Goal: Task Accomplishment & Management: Manage account settings

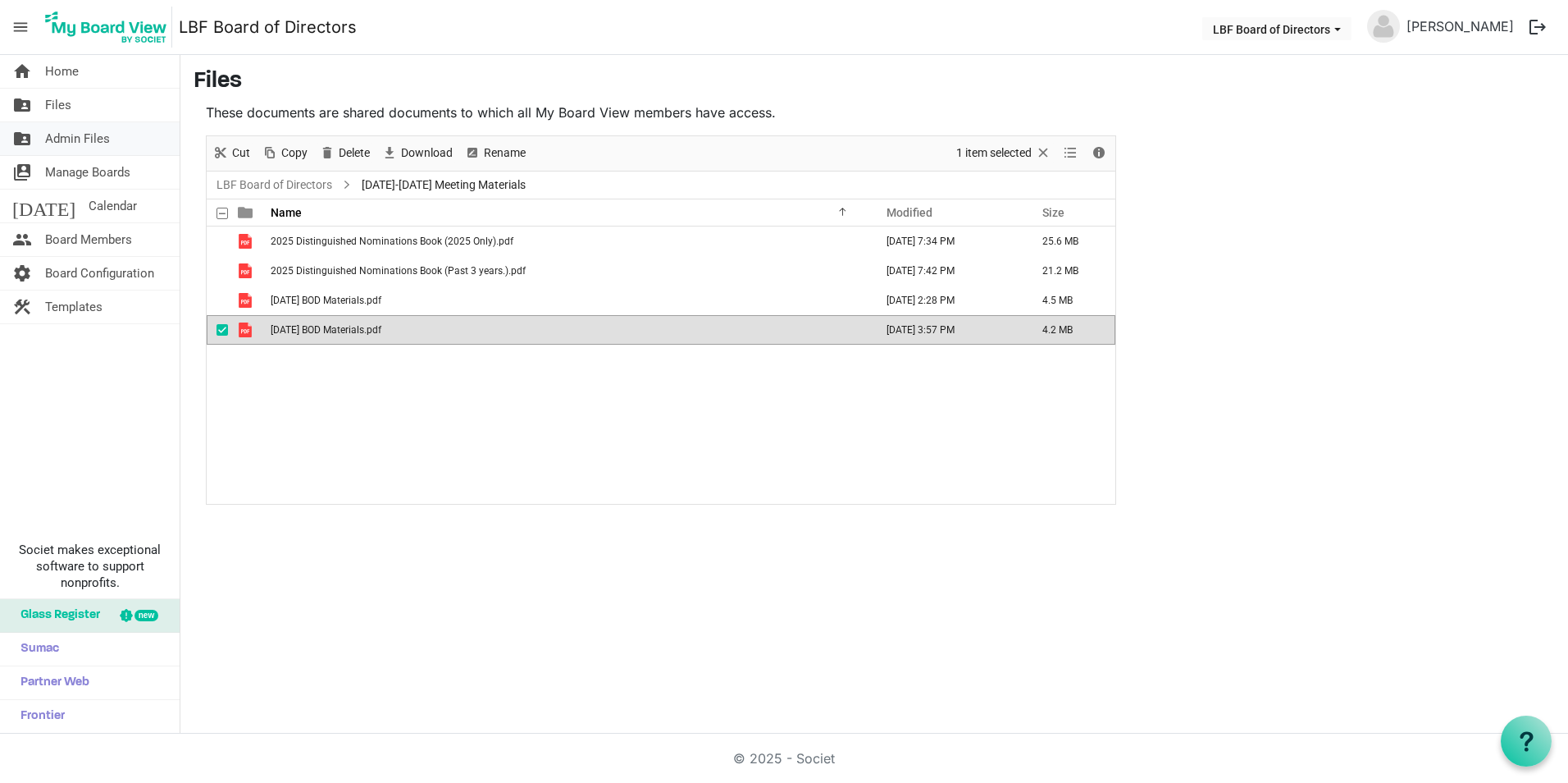
click at [91, 139] on span "Admin Files" at bounding box center [77, 139] width 64 height 33
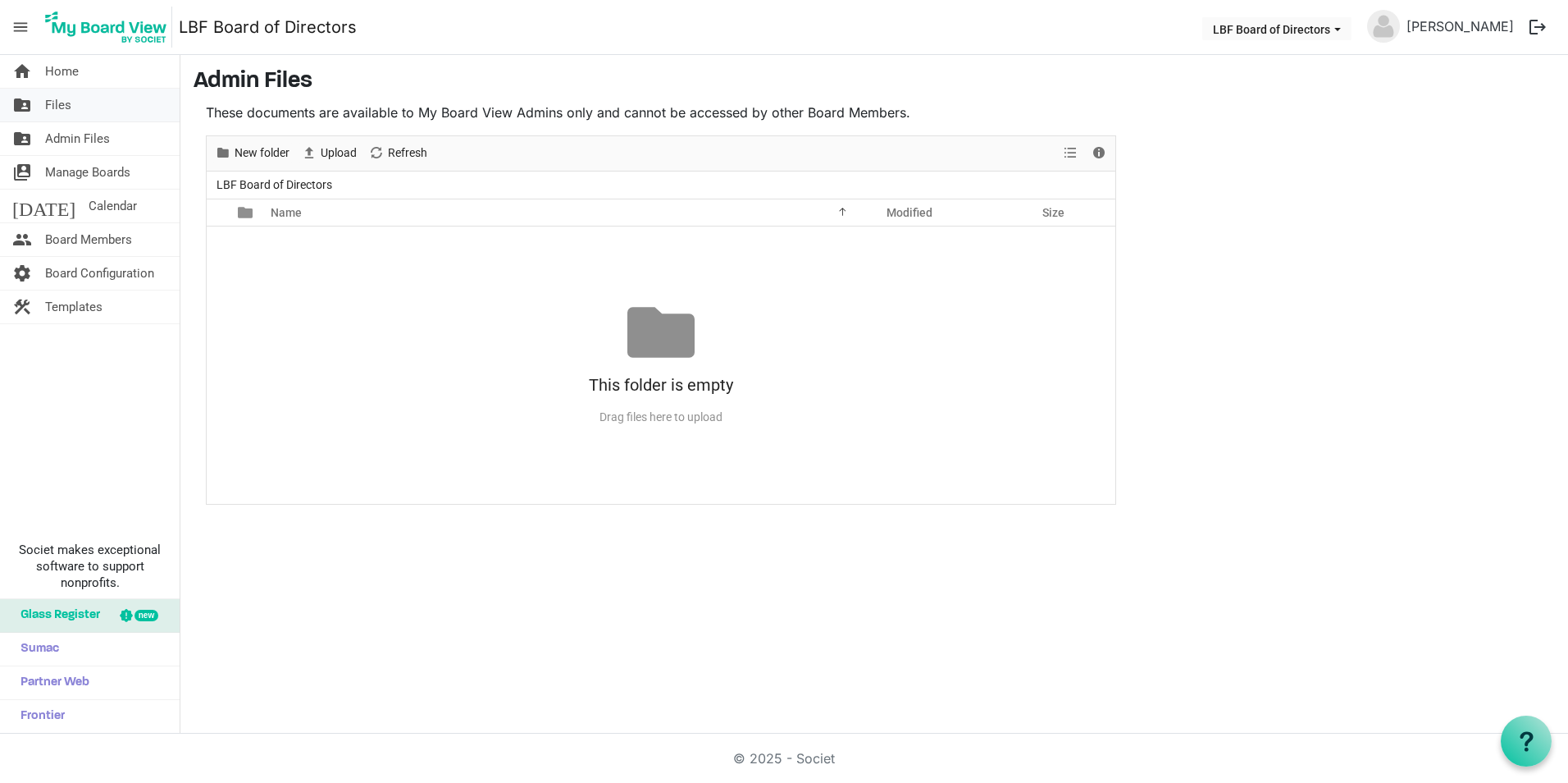
click at [56, 108] on span "Files" at bounding box center [58, 105] width 26 height 33
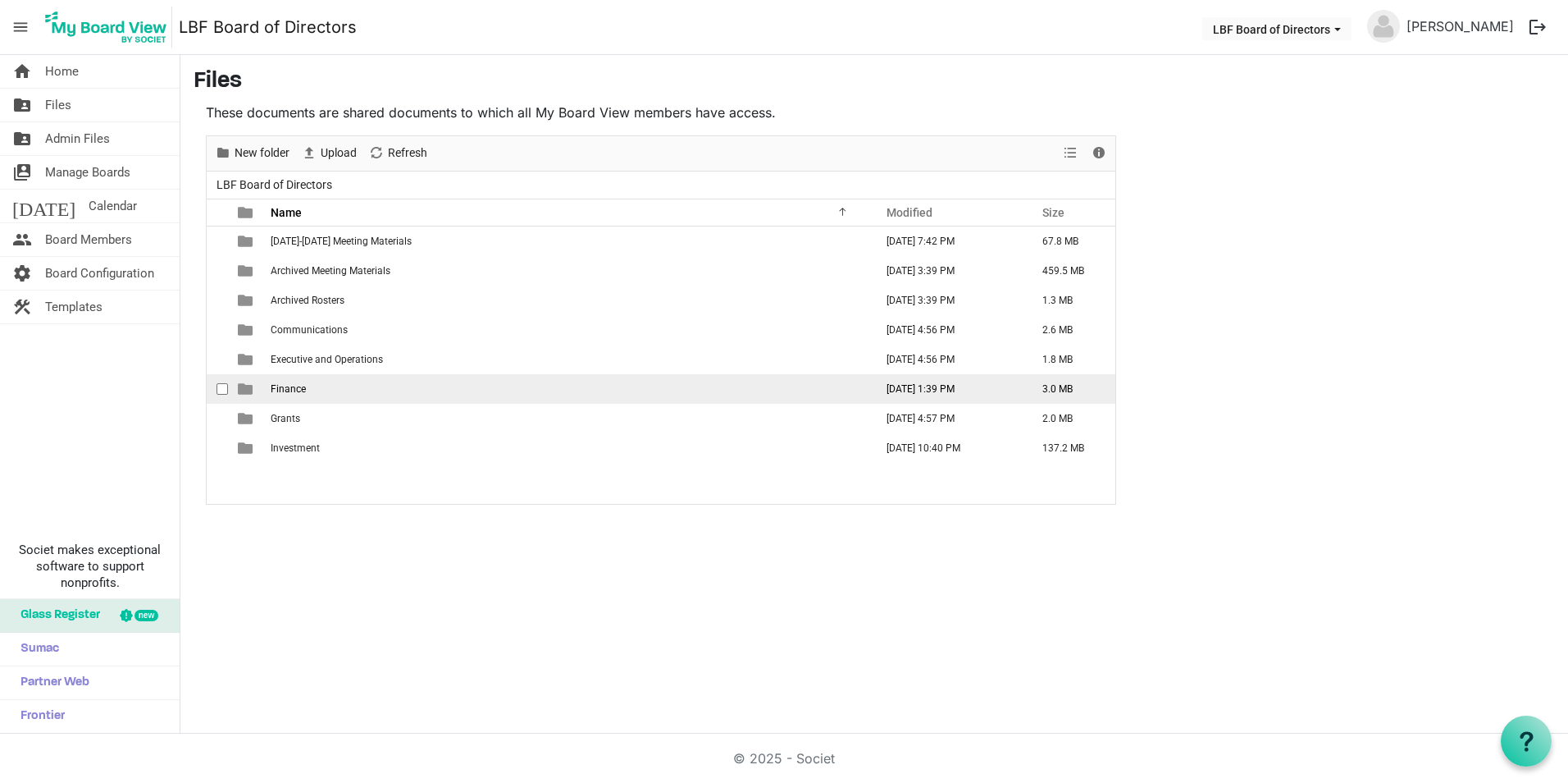
click at [293, 394] on td "Finance" at bounding box center [567, 389] width 604 height 30
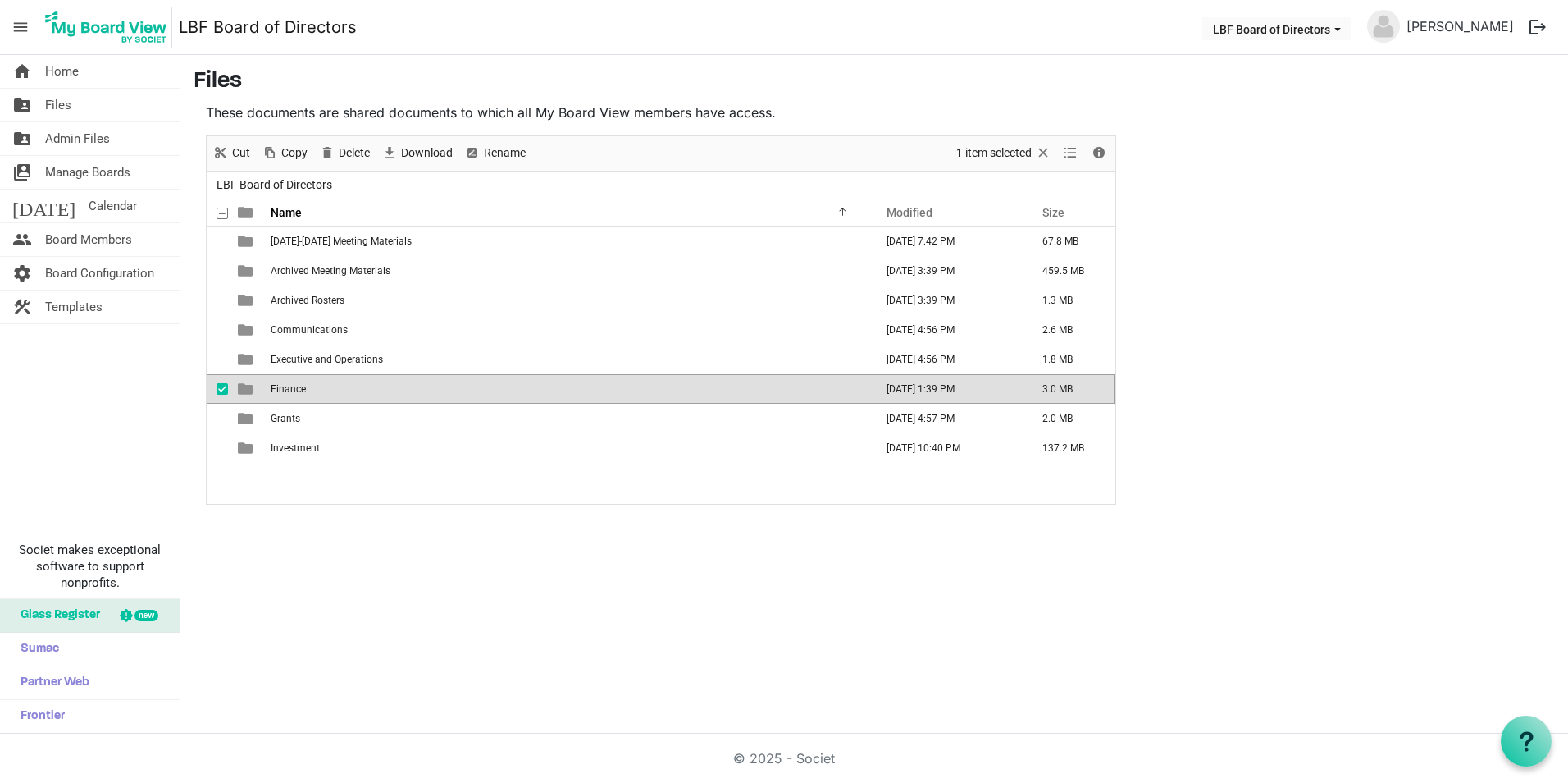
click at [293, 394] on td "Finance" at bounding box center [567, 389] width 604 height 30
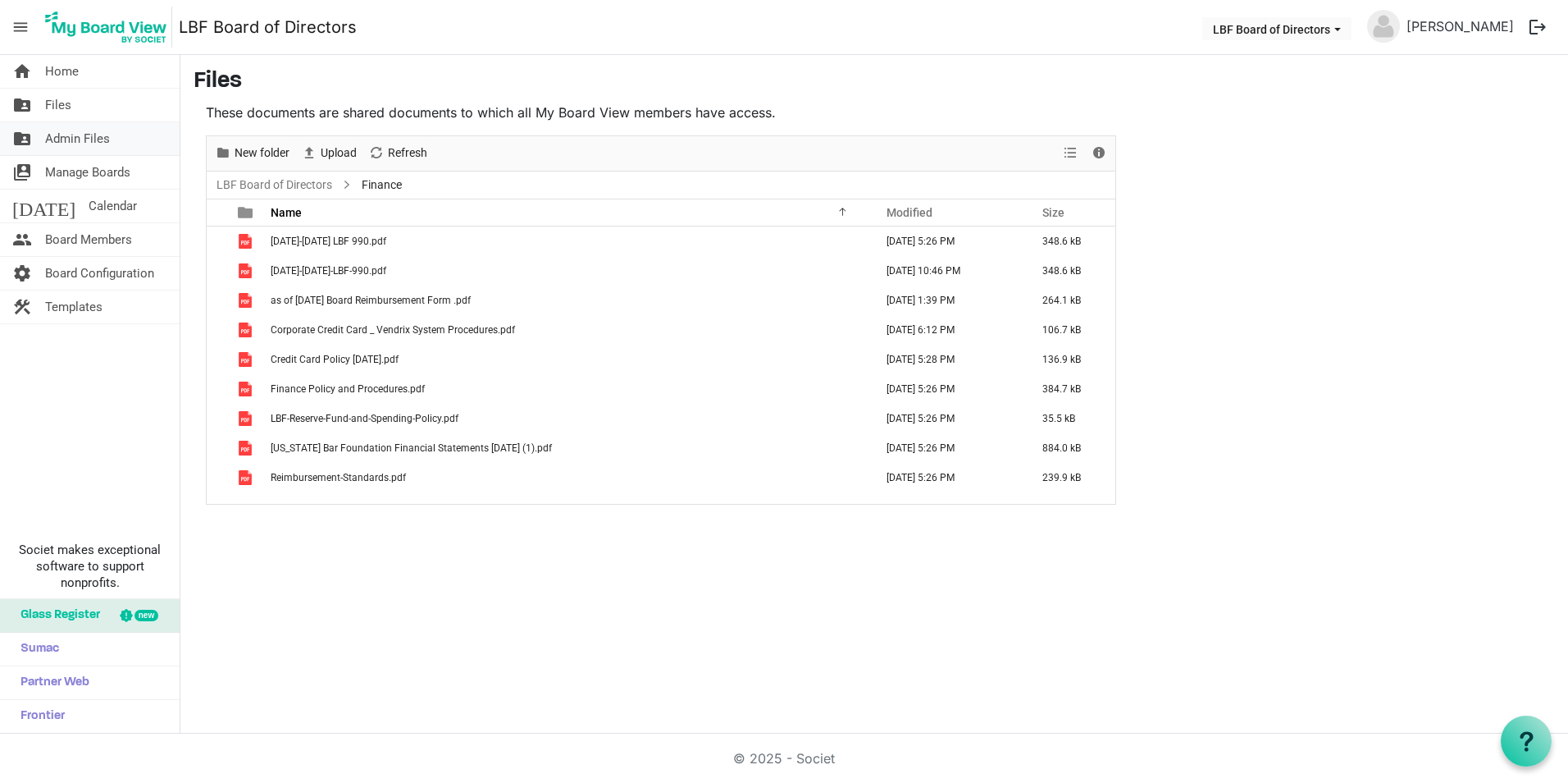
click at [82, 146] on span "Admin Files" at bounding box center [77, 139] width 64 height 33
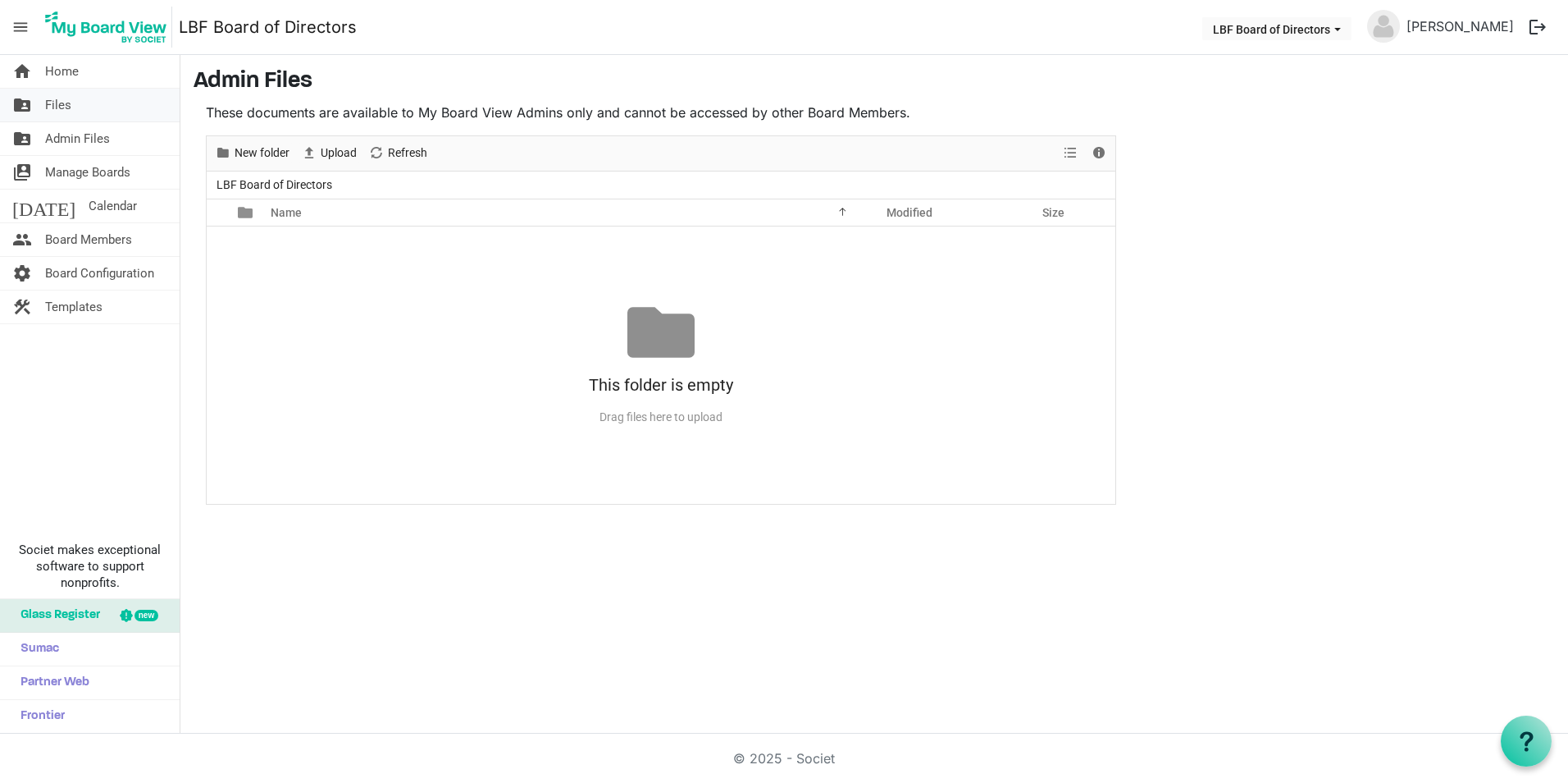
click at [53, 106] on span "Files" at bounding box center [58, 105] width 26 height 33
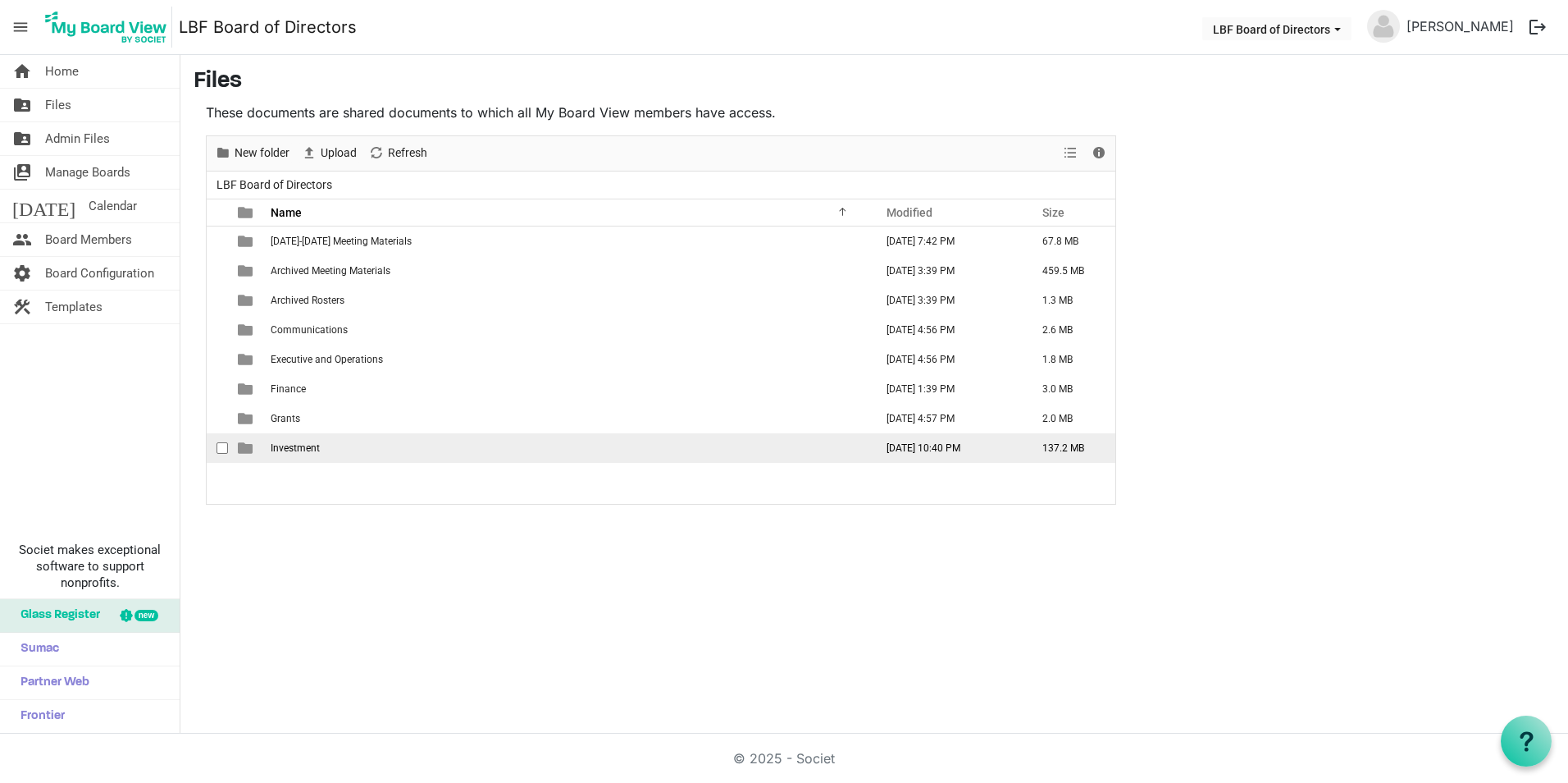
click at [294, 441] on td "Investment" at bounding box center [567, 448] width 604 height 30
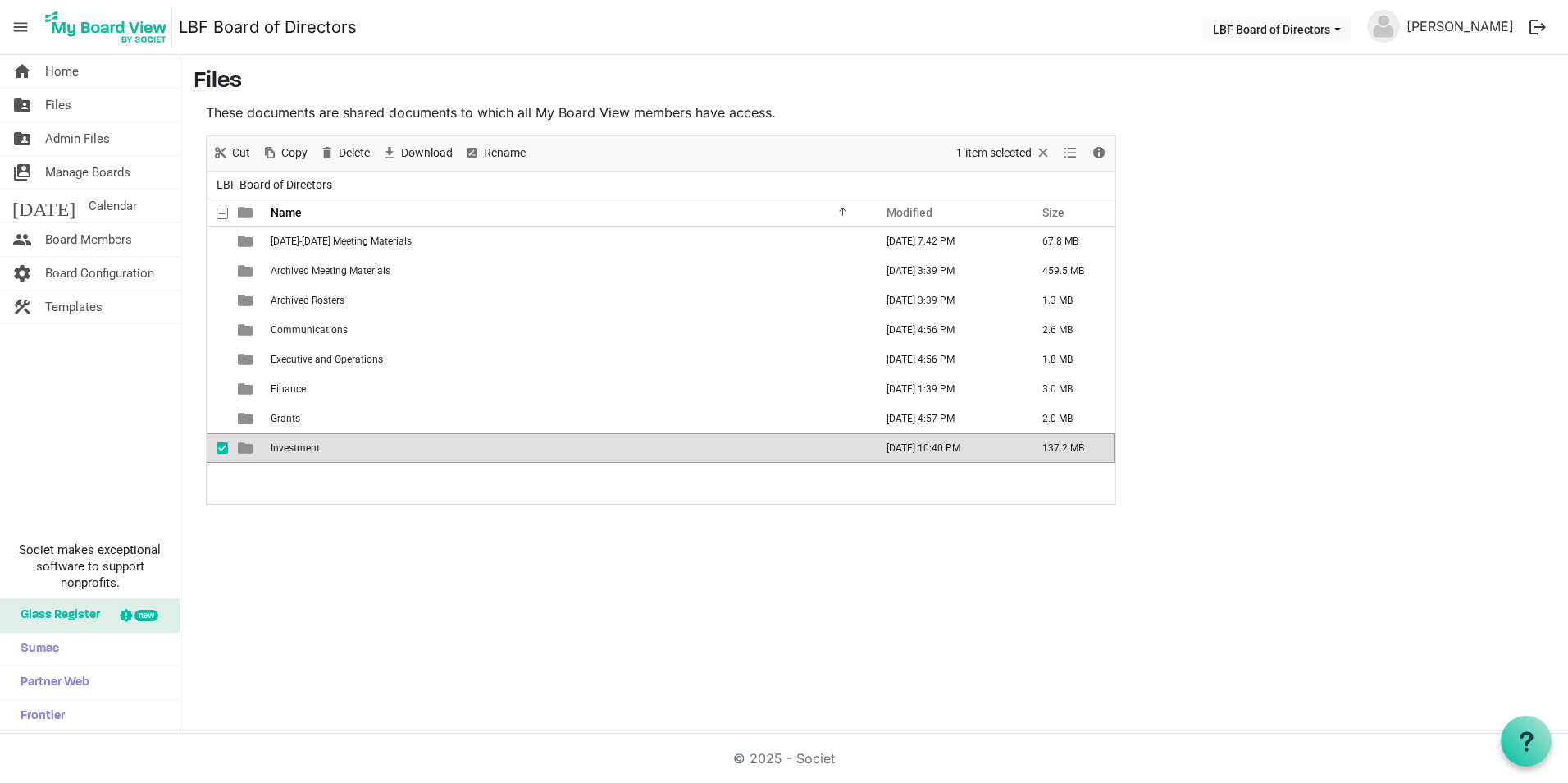
click at [294, 441] on td "Investment" at bounding box center [567, 448] width 604 height 30
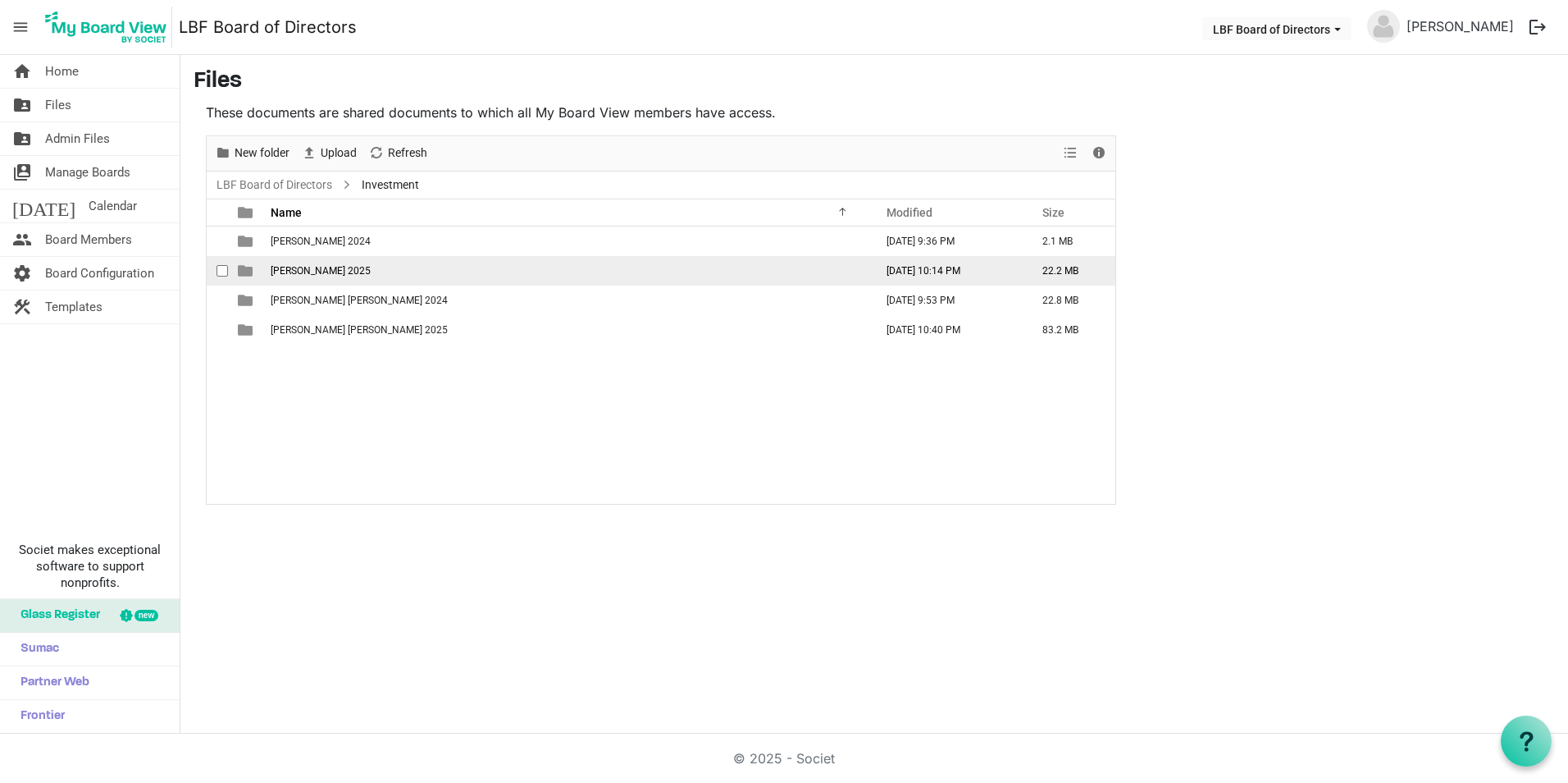
click at [306, 275] on span "Hancock Whitney 2025" at bounding box center [321, 271] width 100 height 12
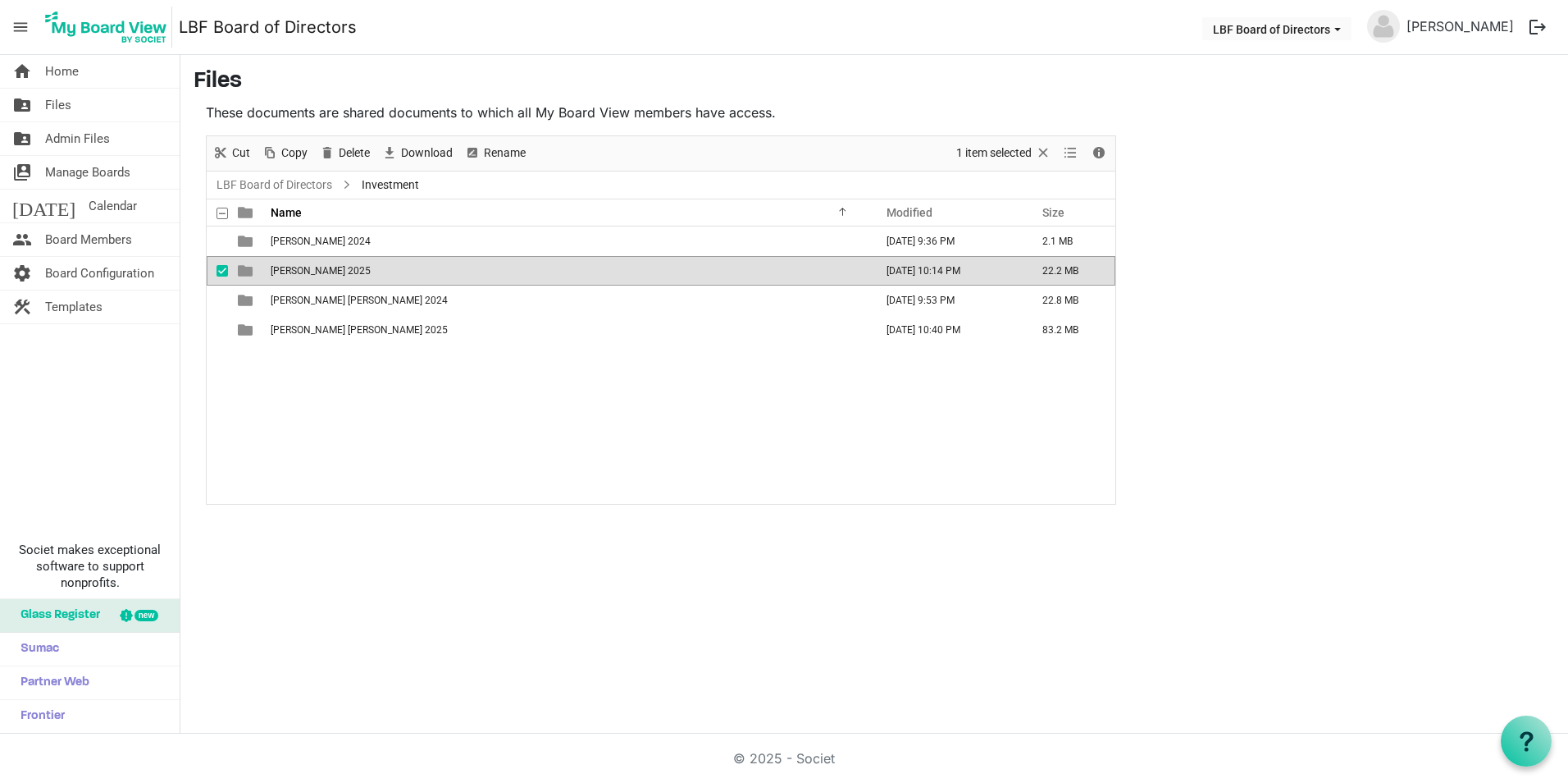
click at [306, 275] on span "Hancock Whitney 2025" at bounding box center [321, 271] width 100 height 12
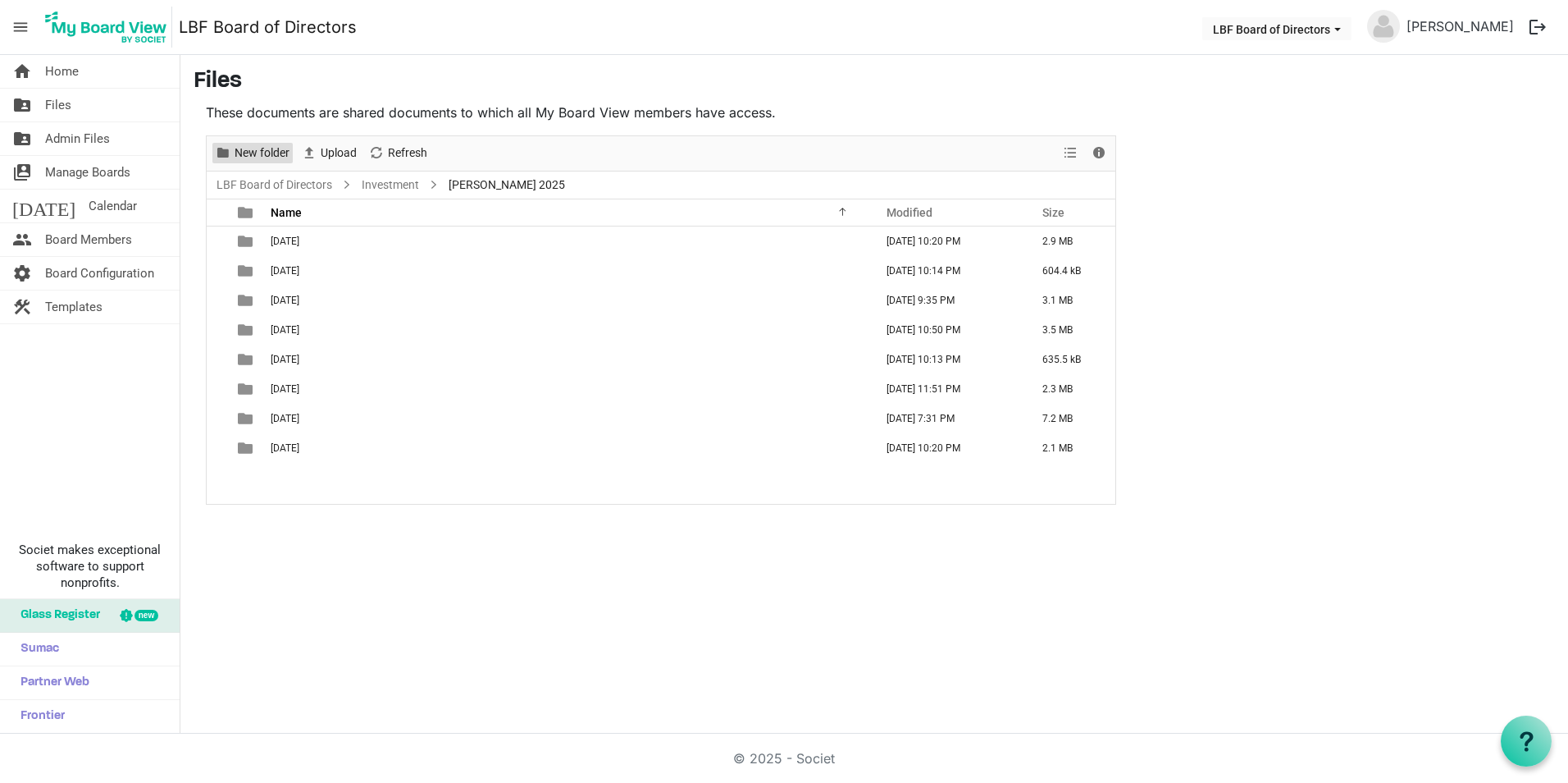
click at [260, 154] on span "New folder" at bounding box center [261, 152] width 59 height 20
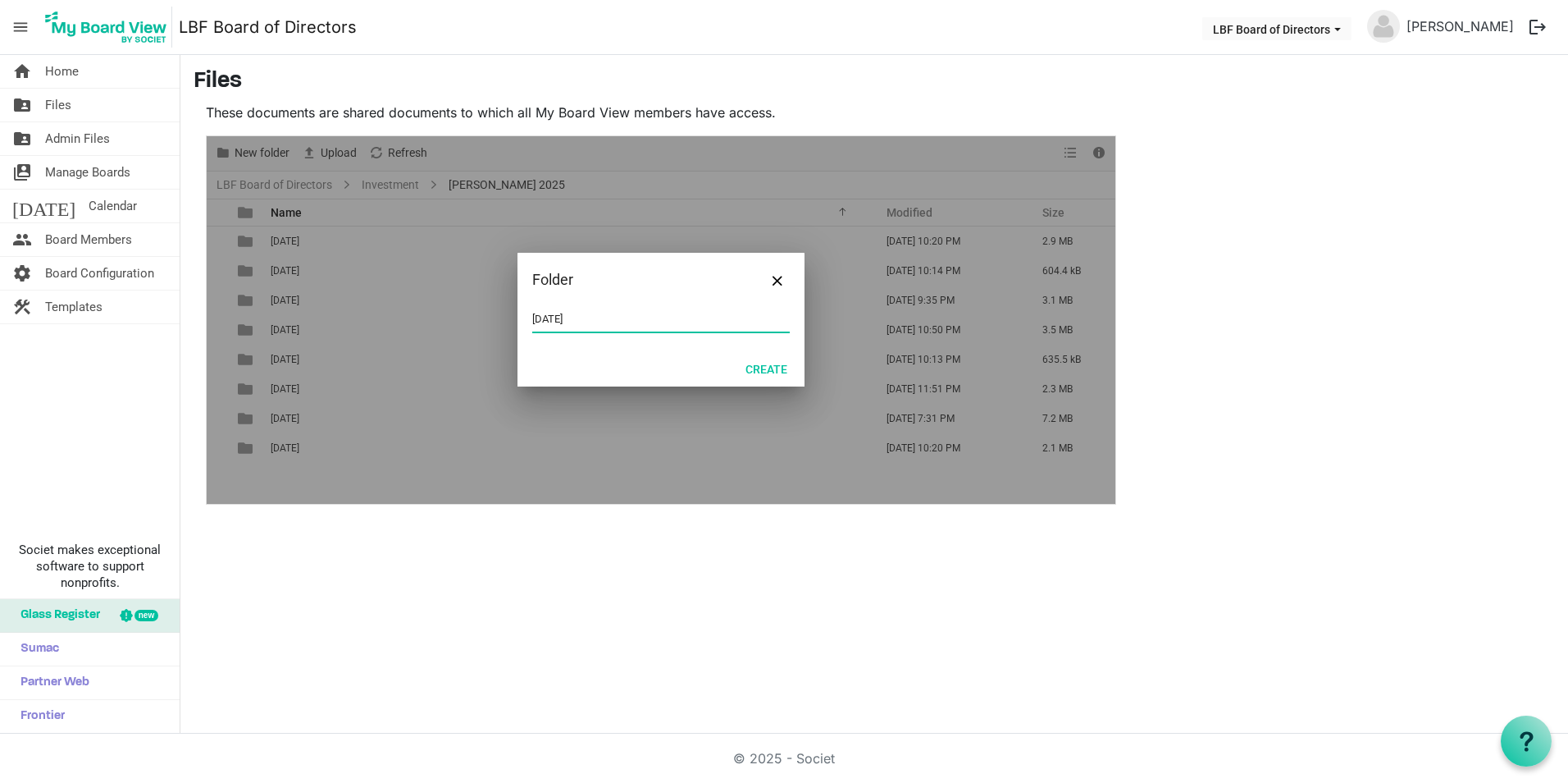
type input "September 2025"
click at [651, 463] on div at bounding box center [660, 320] width 908 height 367
click at [771, 375] on button "Create" at bounding box center [767, 368] width 63 height 23
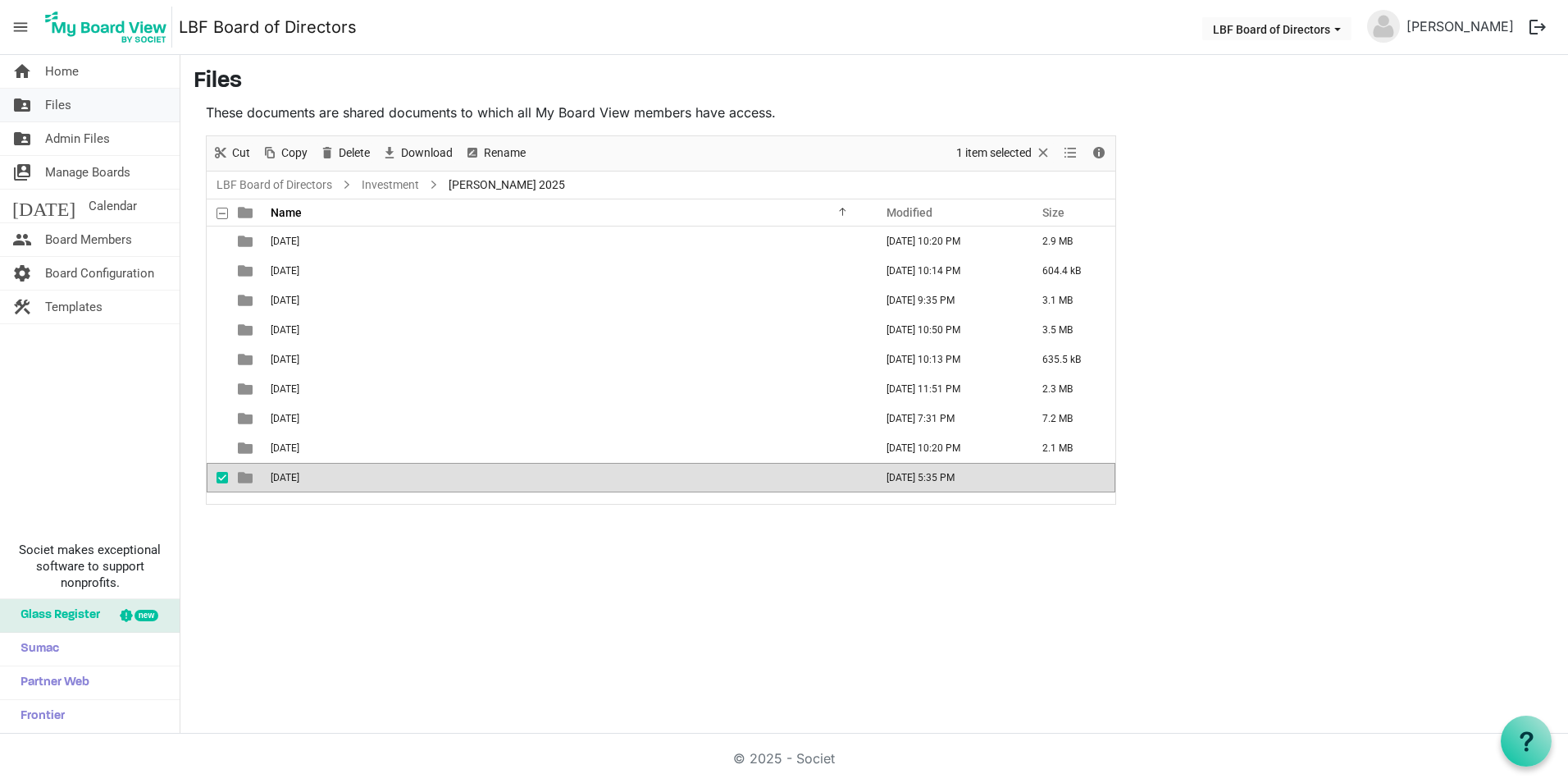
click at [48, 112] on span "Files" at bounding box center [58, 105] width 26 height 33
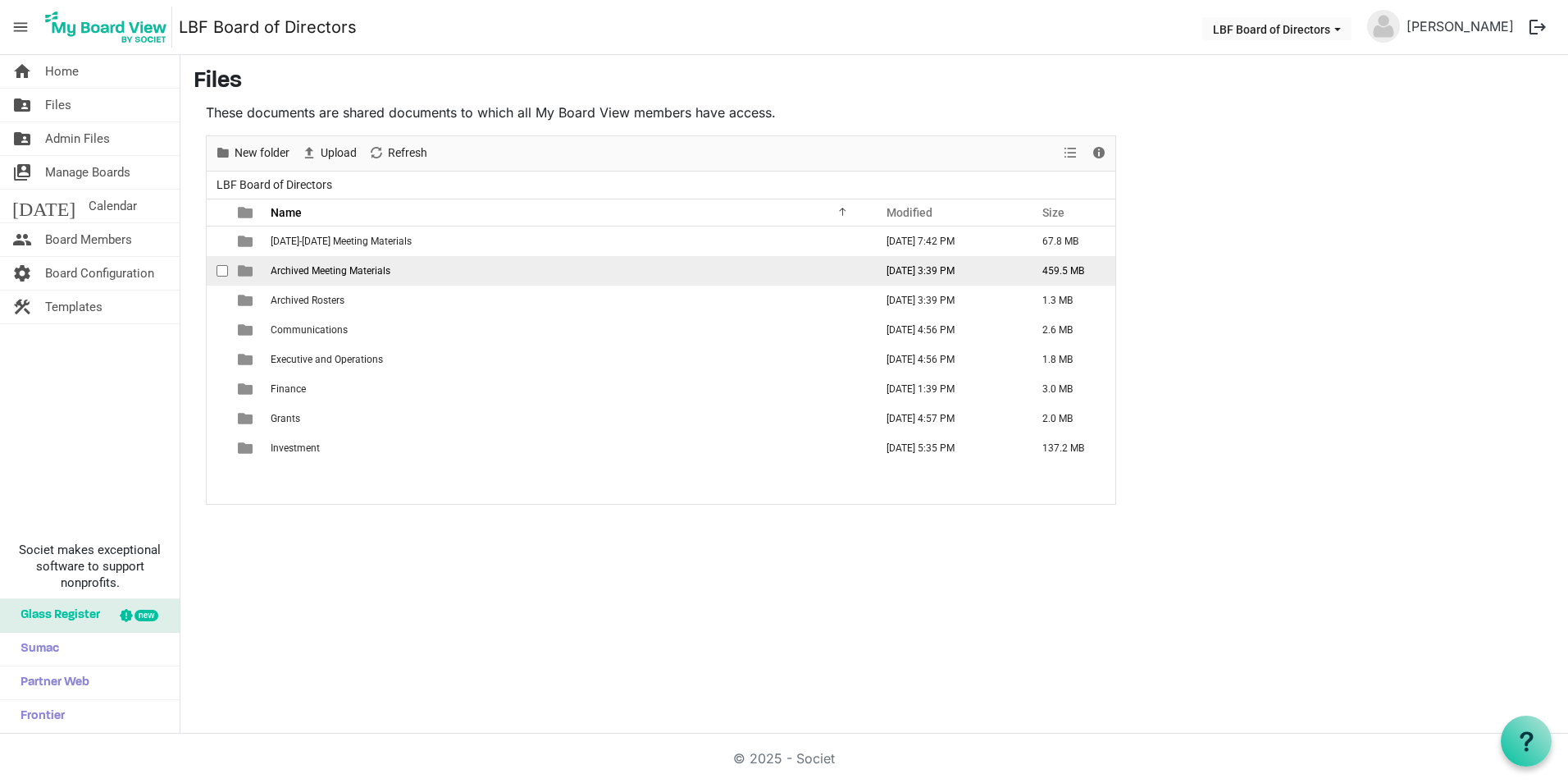
click at [307, 270] on span "Archived Meeting Materials" at bounding box center [331, 271] width 120 height 12
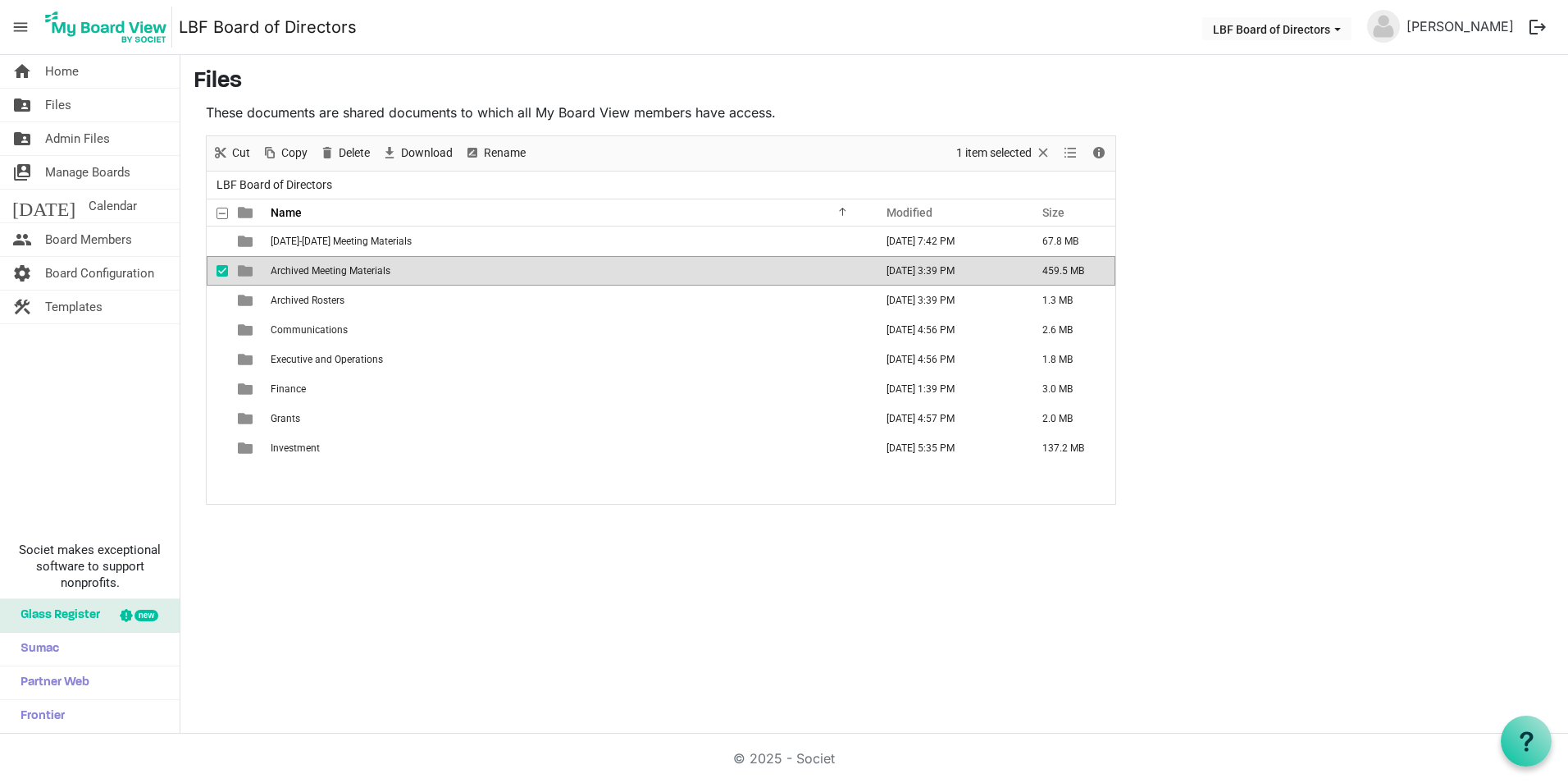
click at [307, 270] on span "Archived Meeting Materials" at bounding box center [331, 271] width 120 height 12
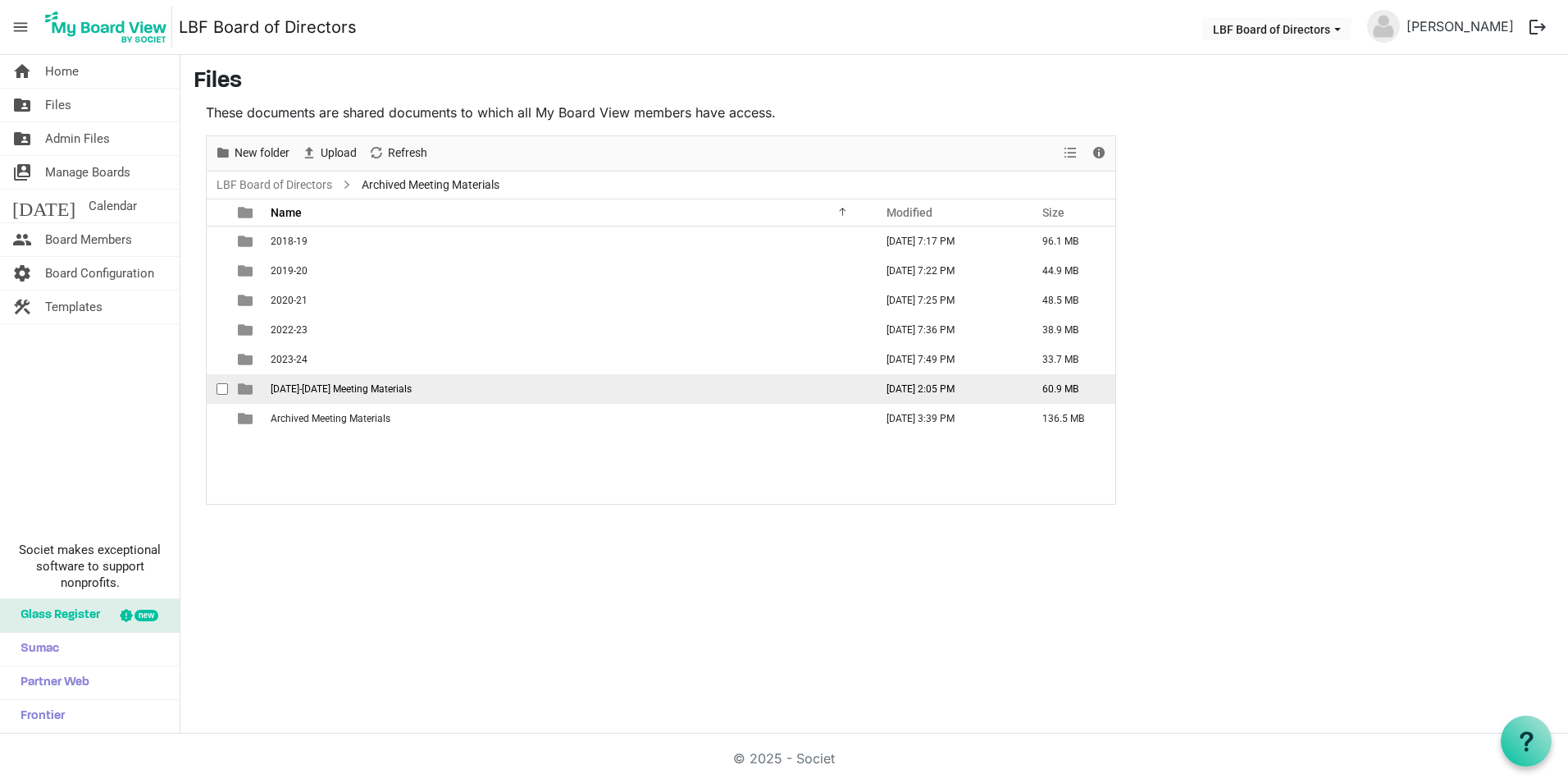
click at [297, 394] on span "2024-2025 Meeting Materials" at bounding box center [341, 389] width 141 height 12
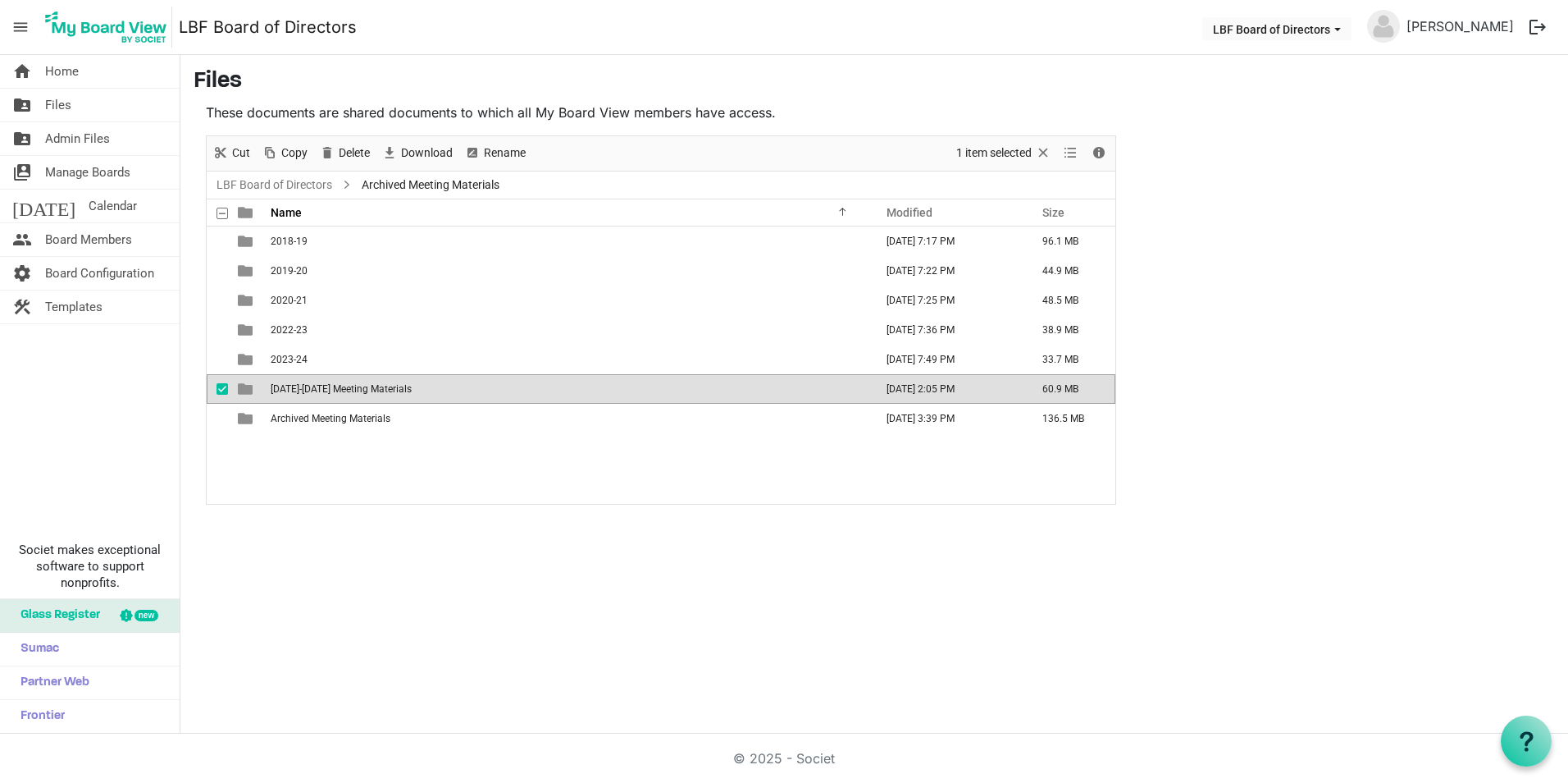
click at [297, 394] on span "2024-2025 Meeting Materials" at bounding box center [341, 389] width 141 height 12
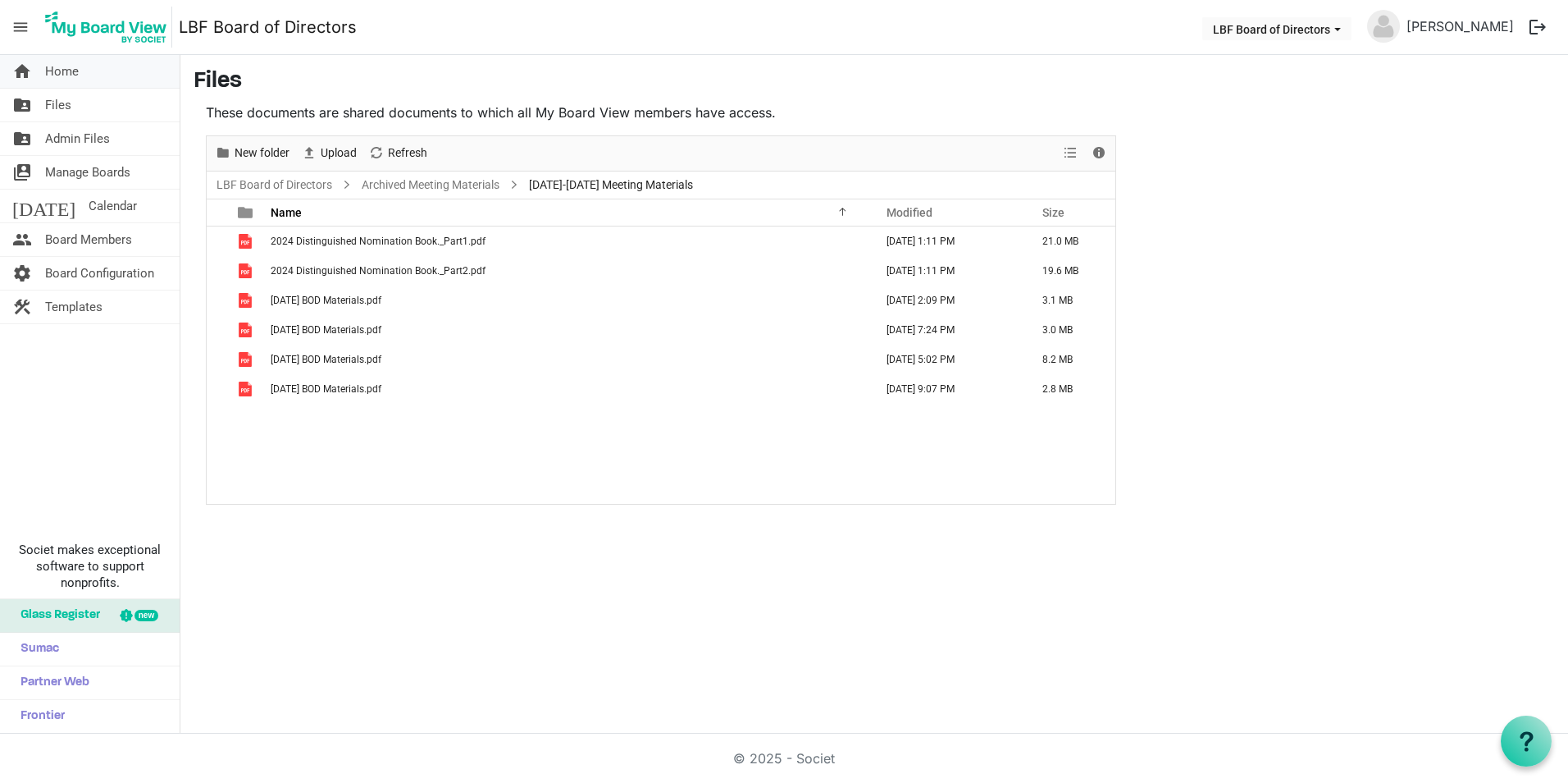
click at [70, 81] on span "Home" at bounding box center [62, 71] width 34 height 33
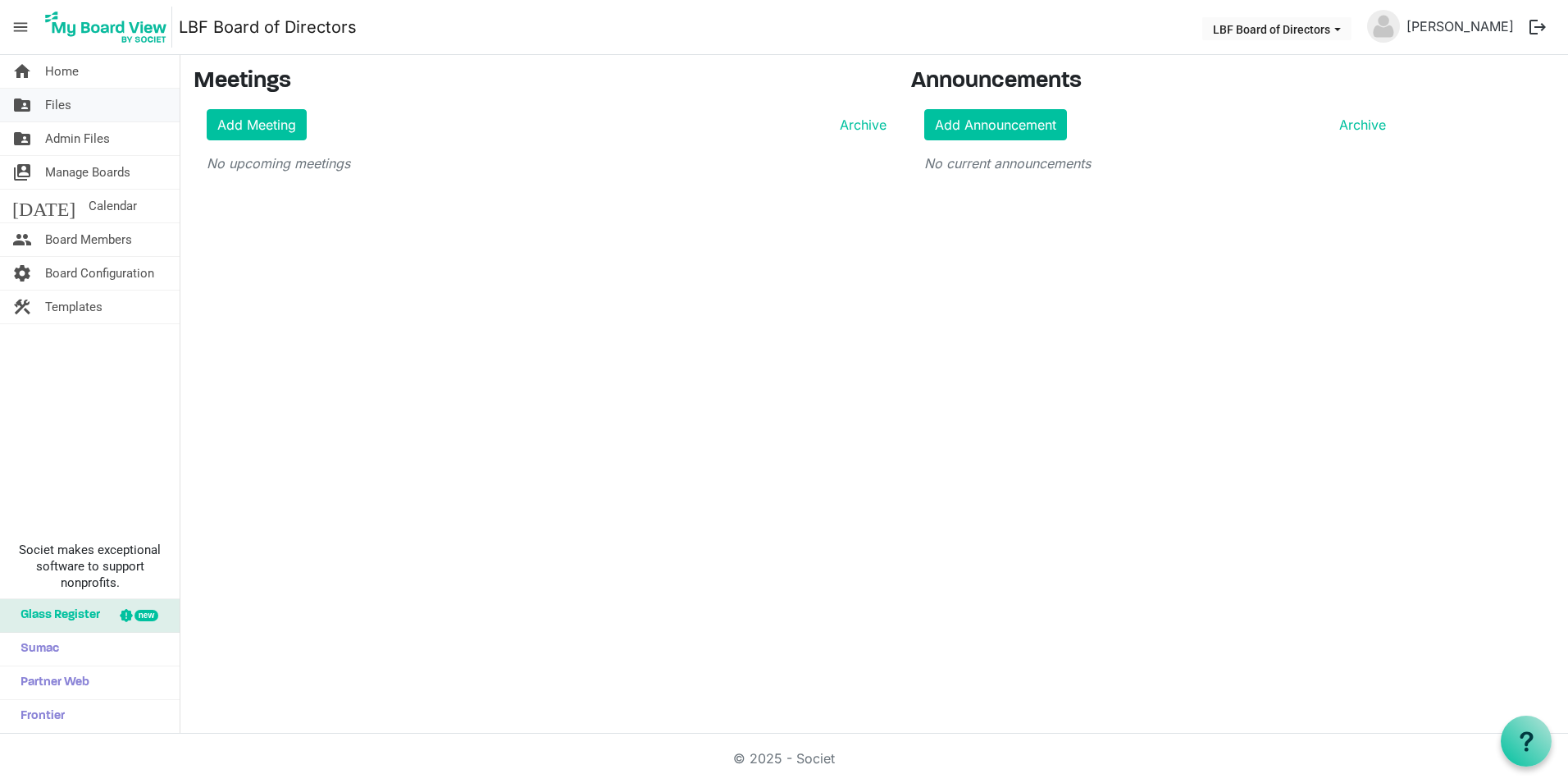
click at [61, 106] on span "Files" at bounding box center [58, 105] width 26 height 33
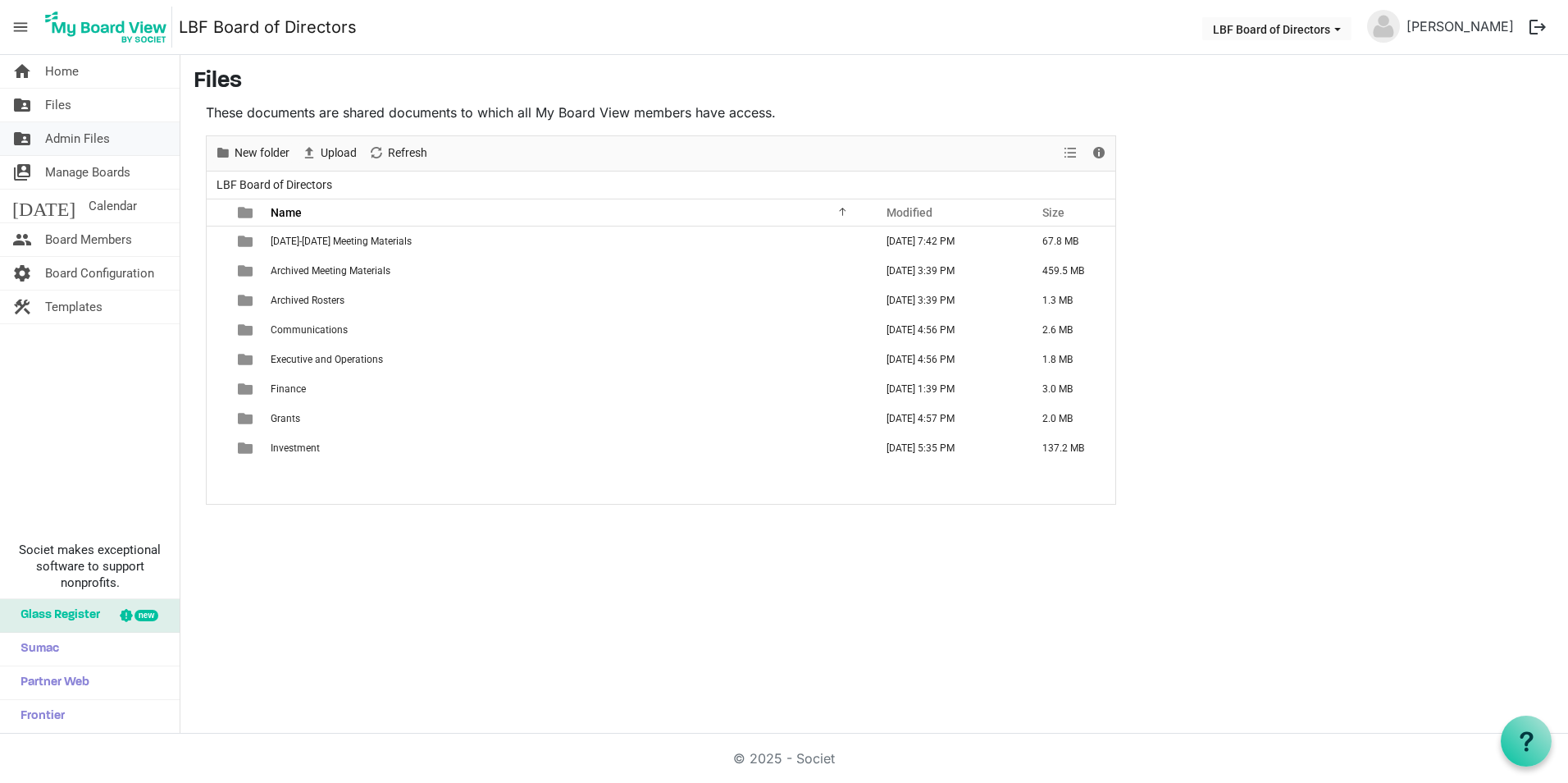
click at [75, 137] on span "Admin Files" at bounding box center [77, 139] width 64 height 33
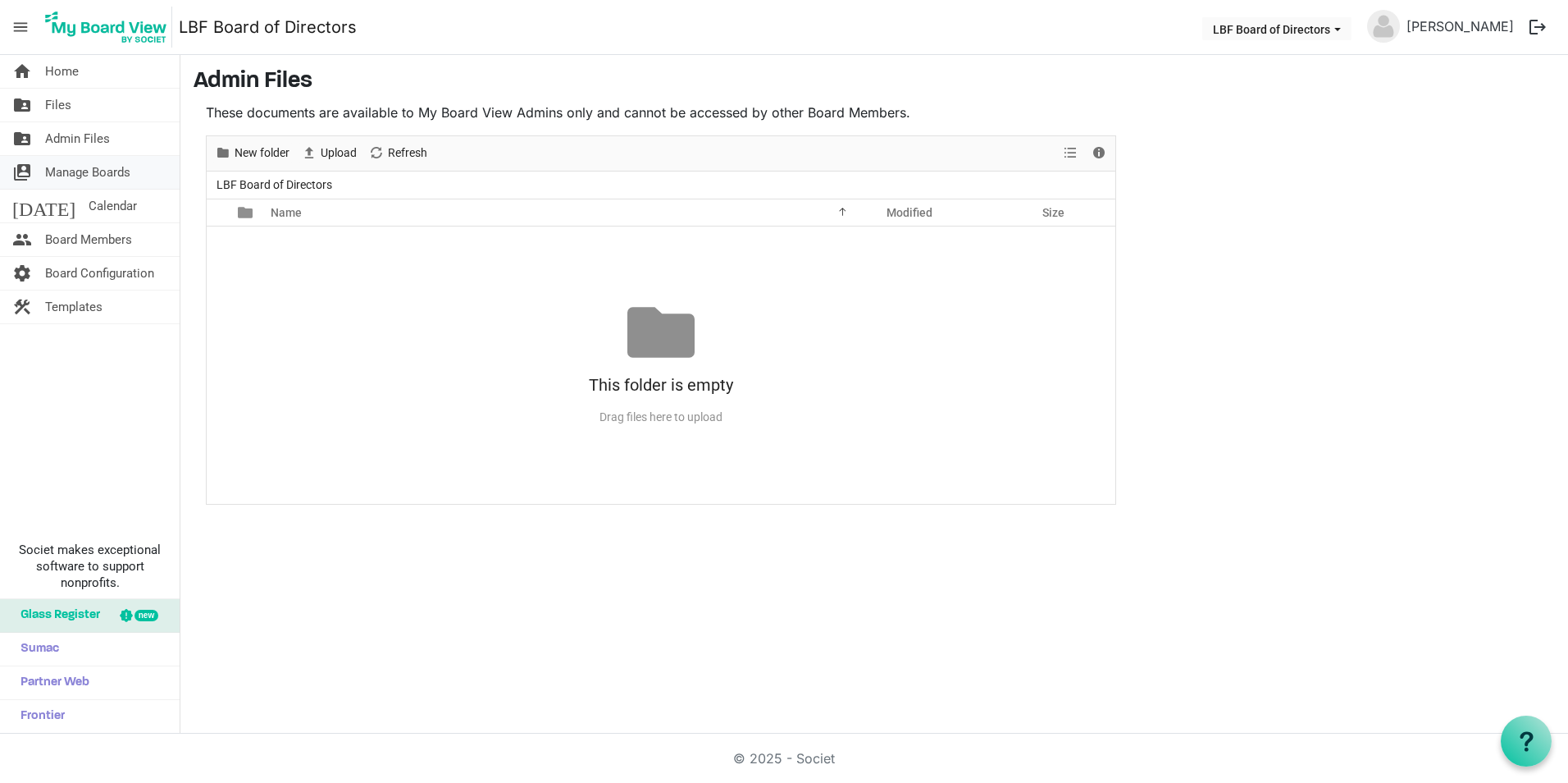
click at [63, 174] on span "Manage Boards" at bounding box center [87, 172] width 86 height 33
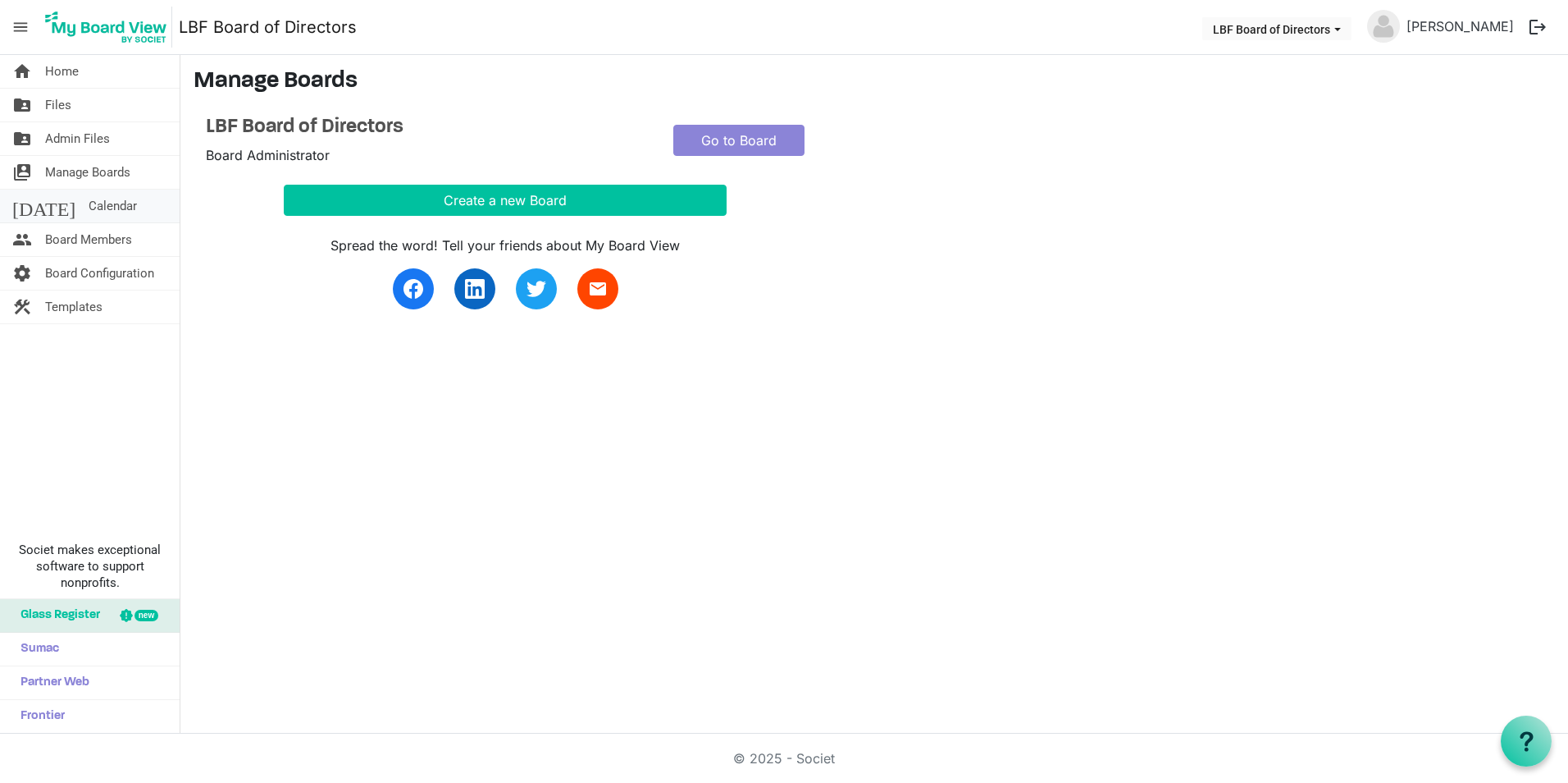
click at [88, 209] on span "Calendar" at bounding box center [112, 206] width 48 height 33
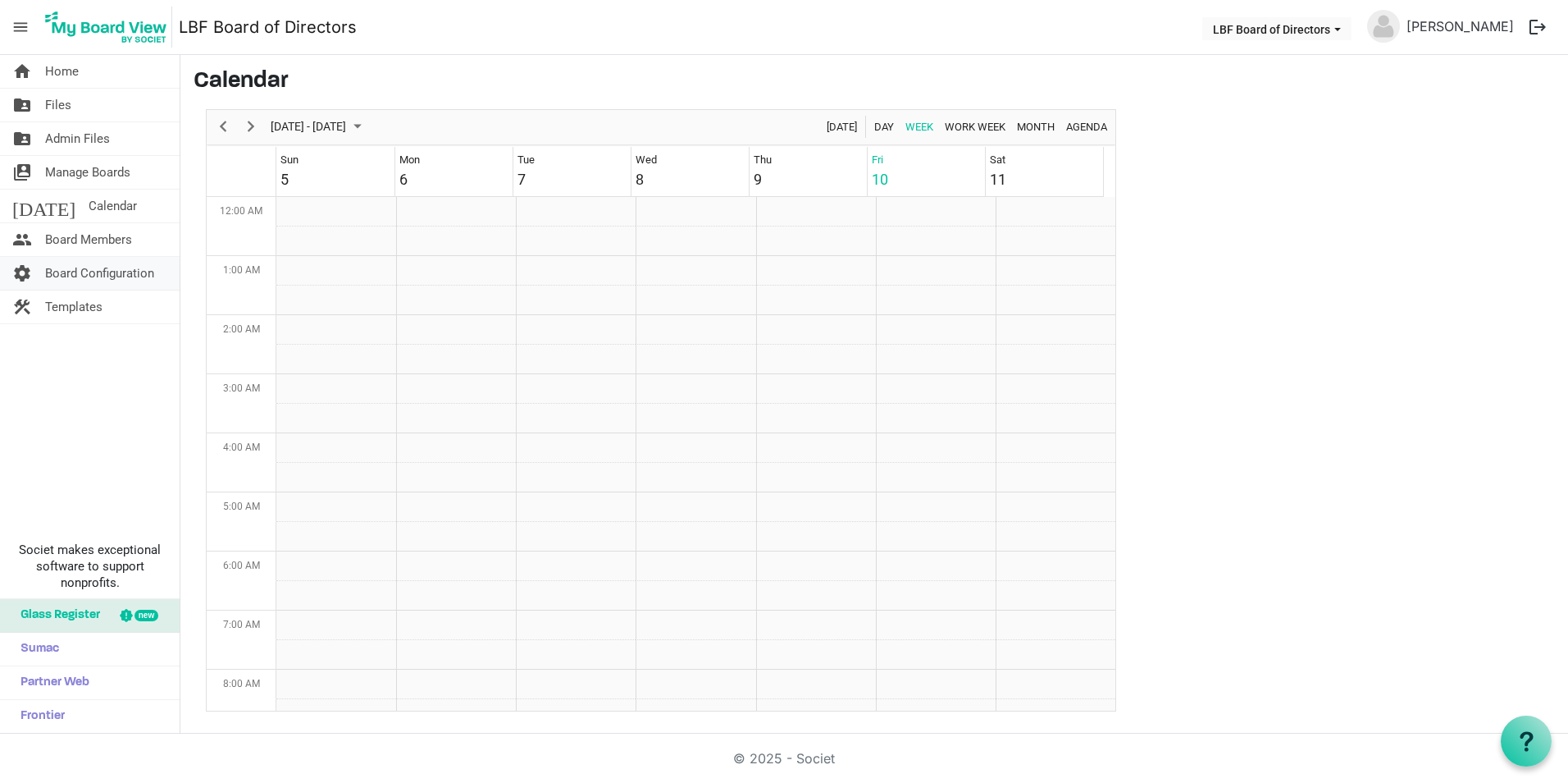
scroll to position [532, 0]
click at [64, 235] on span "Board Members" at bounding box center [88, 240] width 87 height 33
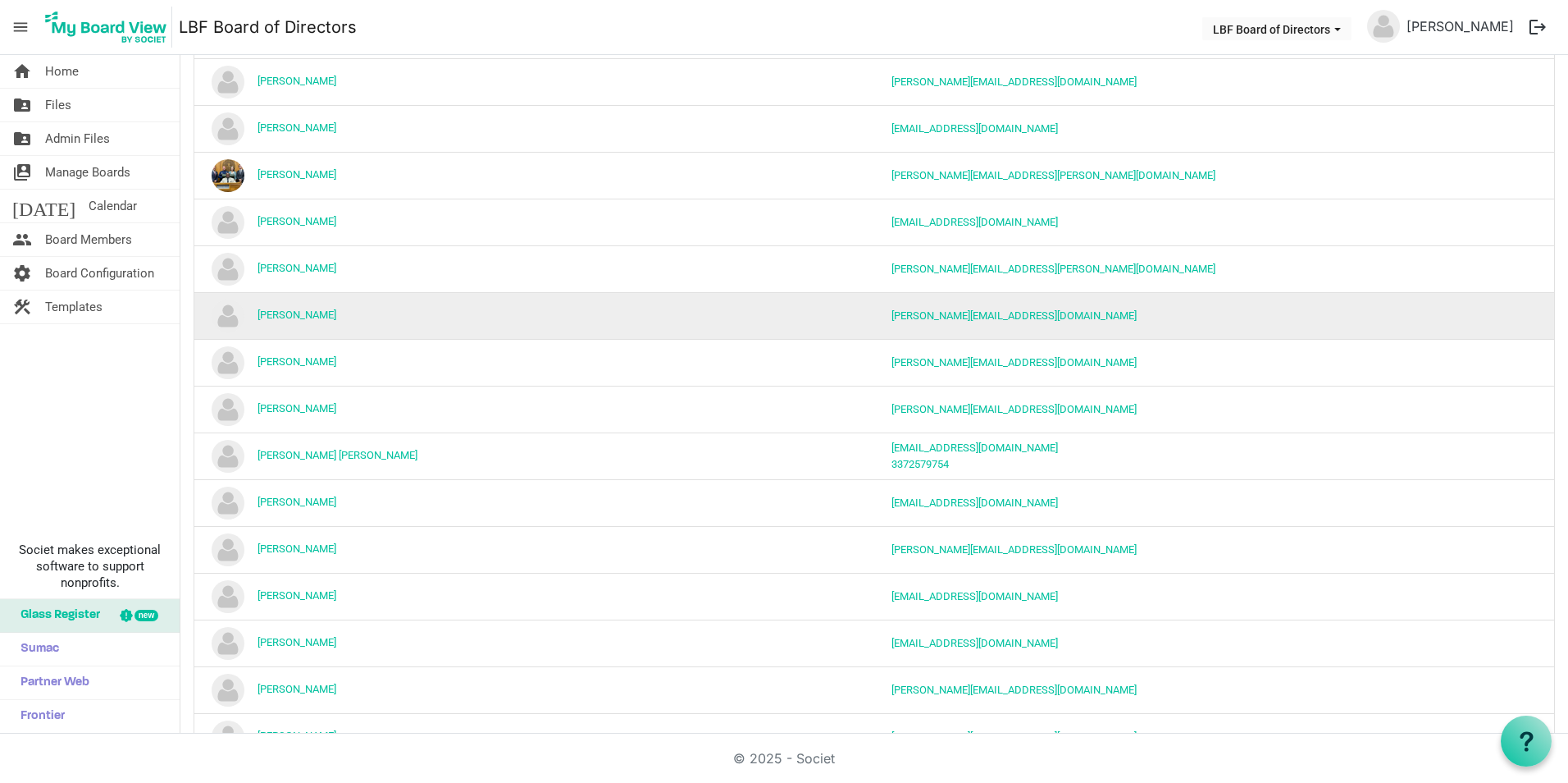
scroll to position [616, 0]
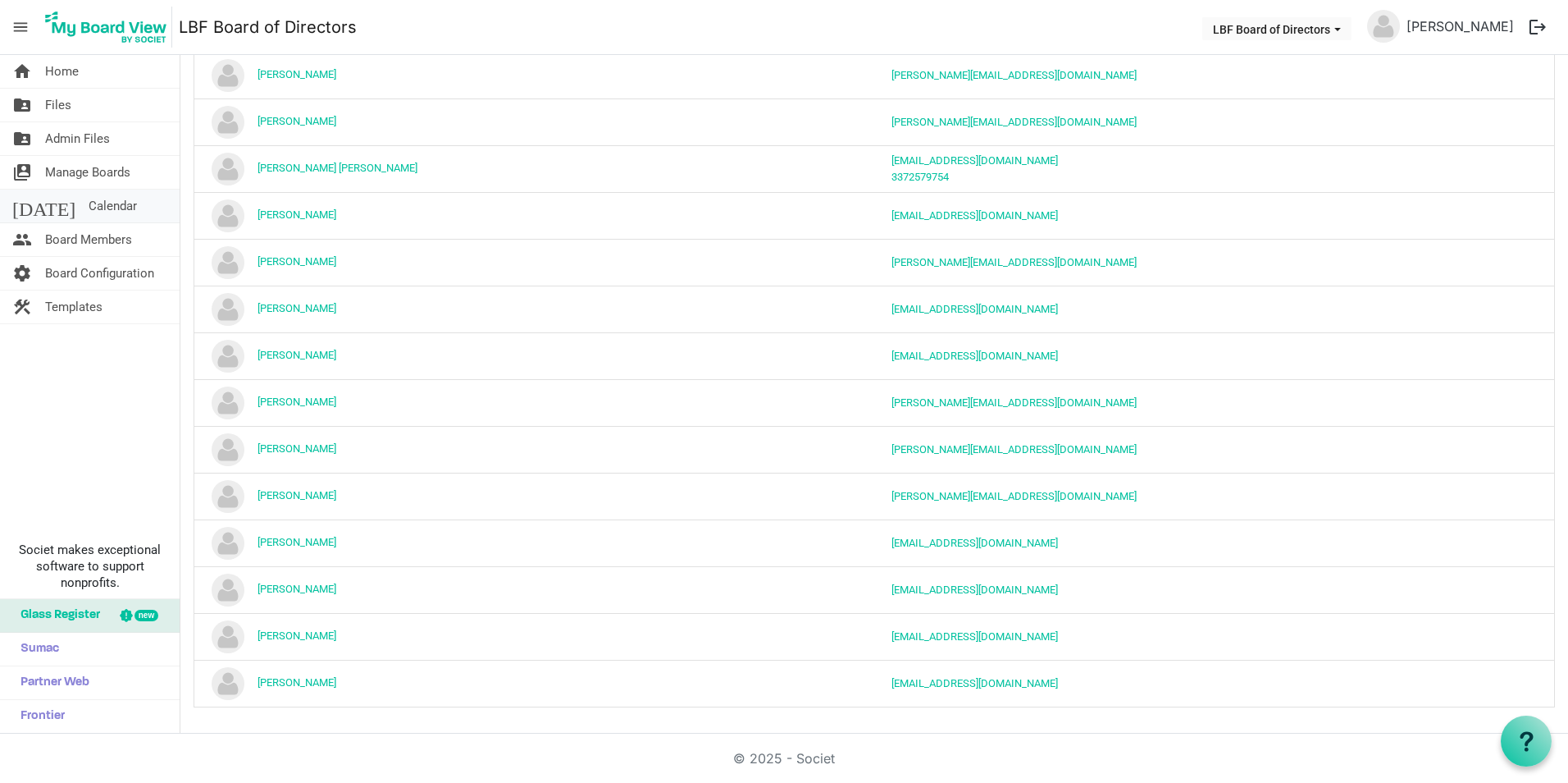
click at [88, 206] on span "Calendar" at bounding box center [112, 206] width 48 height 33
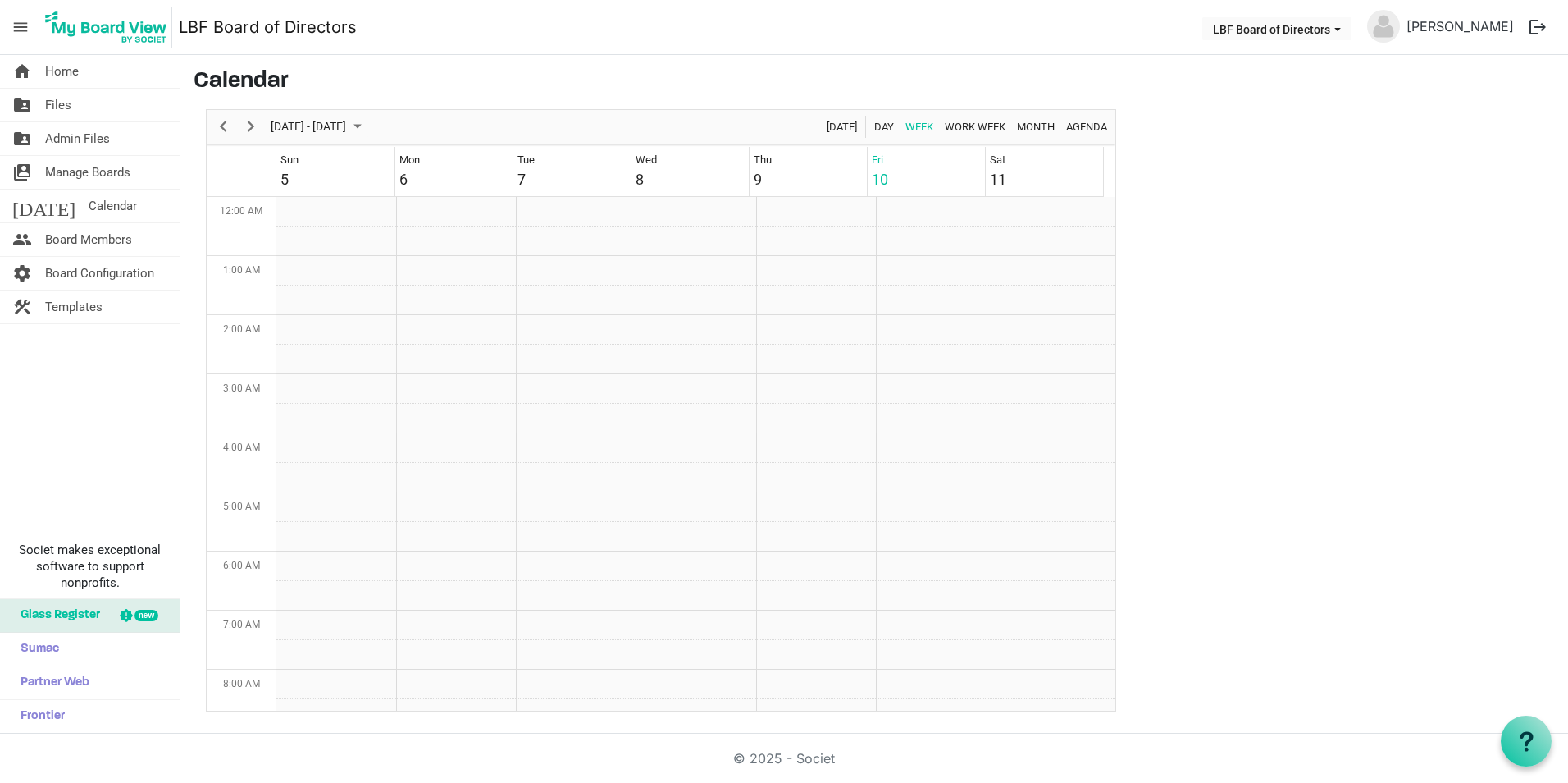
scroll to position [532, 0]
click at [67, 231] on span "Board Members" at bounding box center [88, 240] width 87 height 33
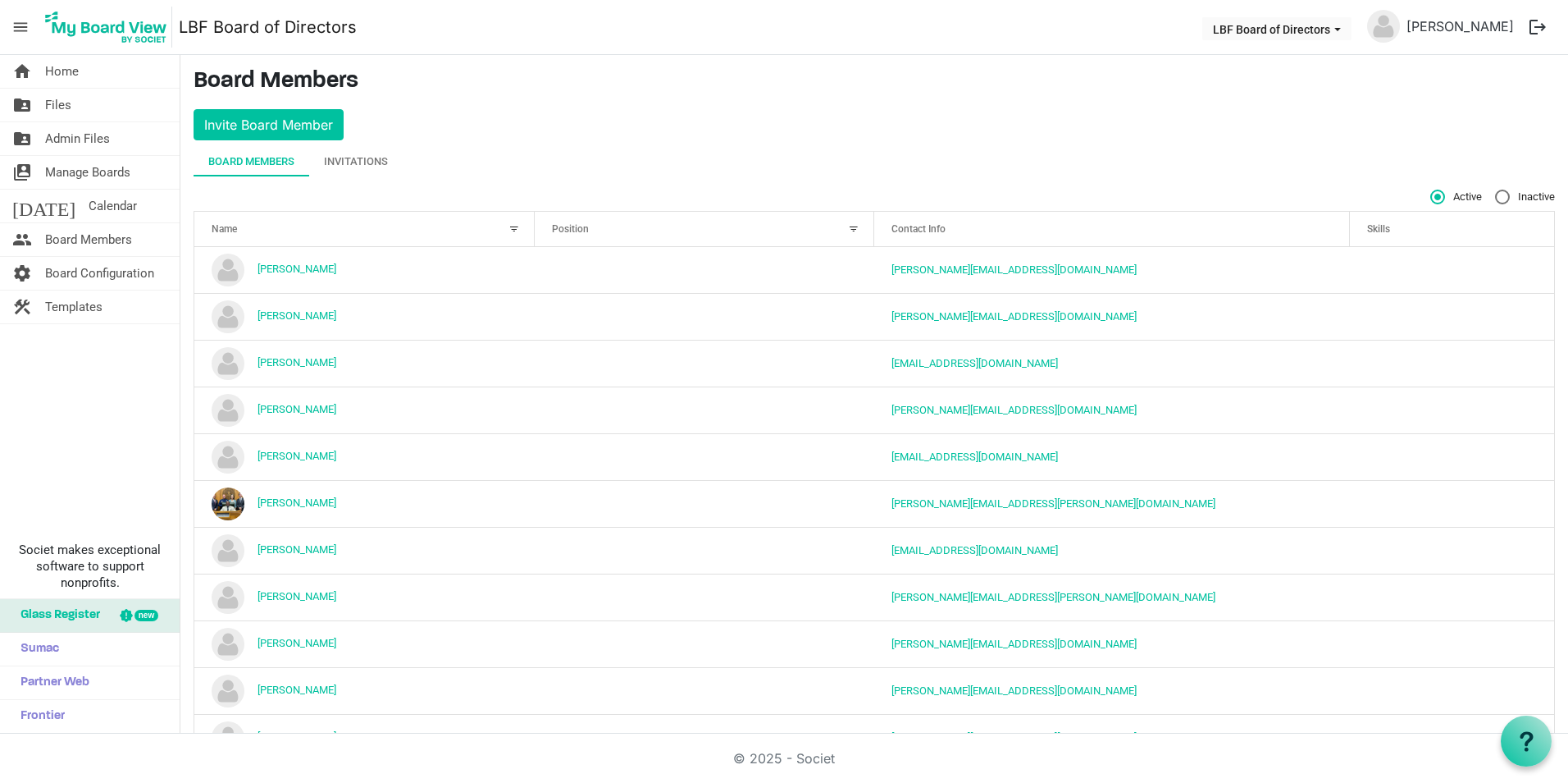
click at [68, 264] on span "Board Configuration" at bounding box center [99, 273] width 109 height 33
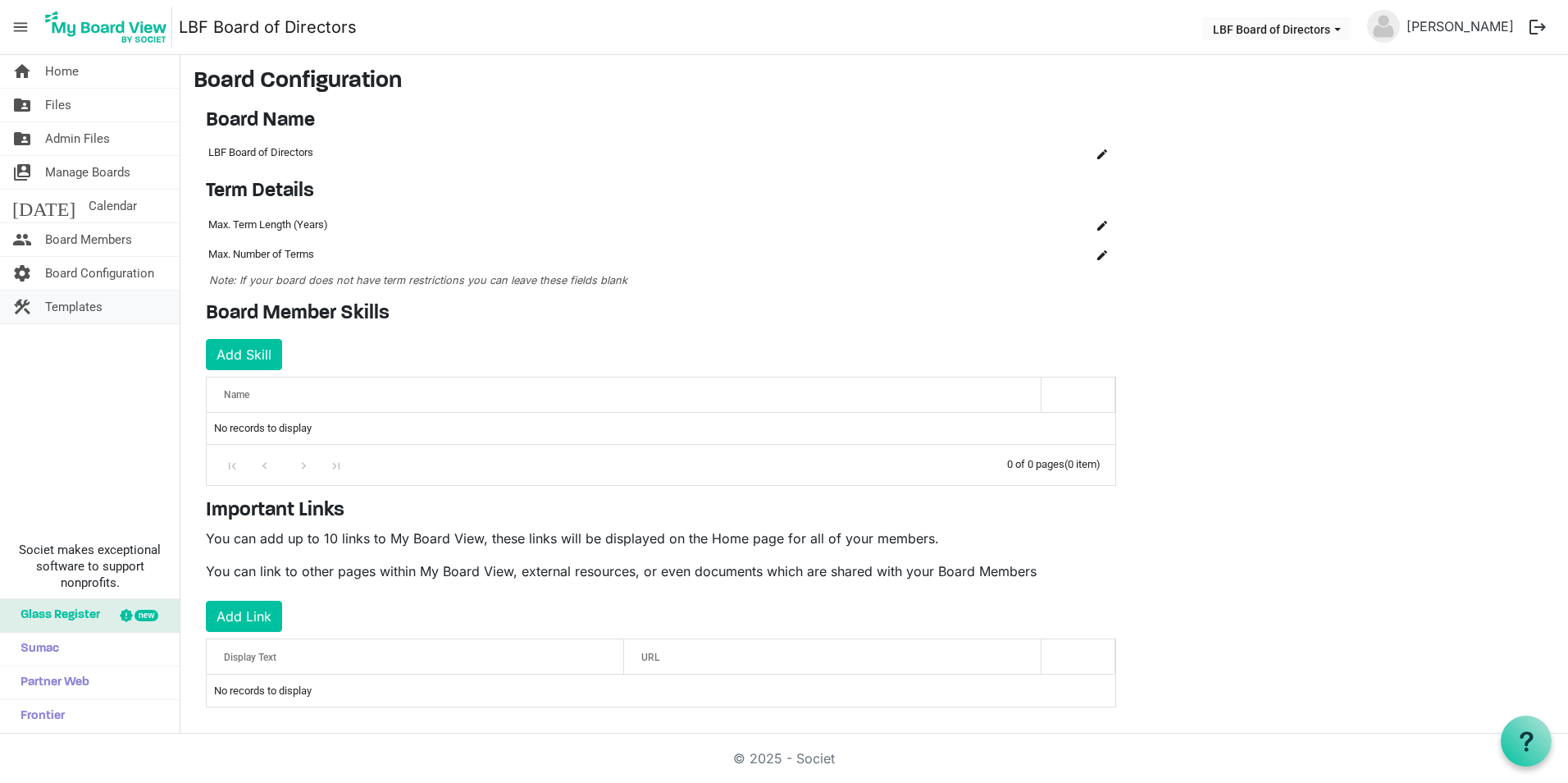
click at [59, 305] on span "Templates" at bounding box center [74, 307] width 58 height 33
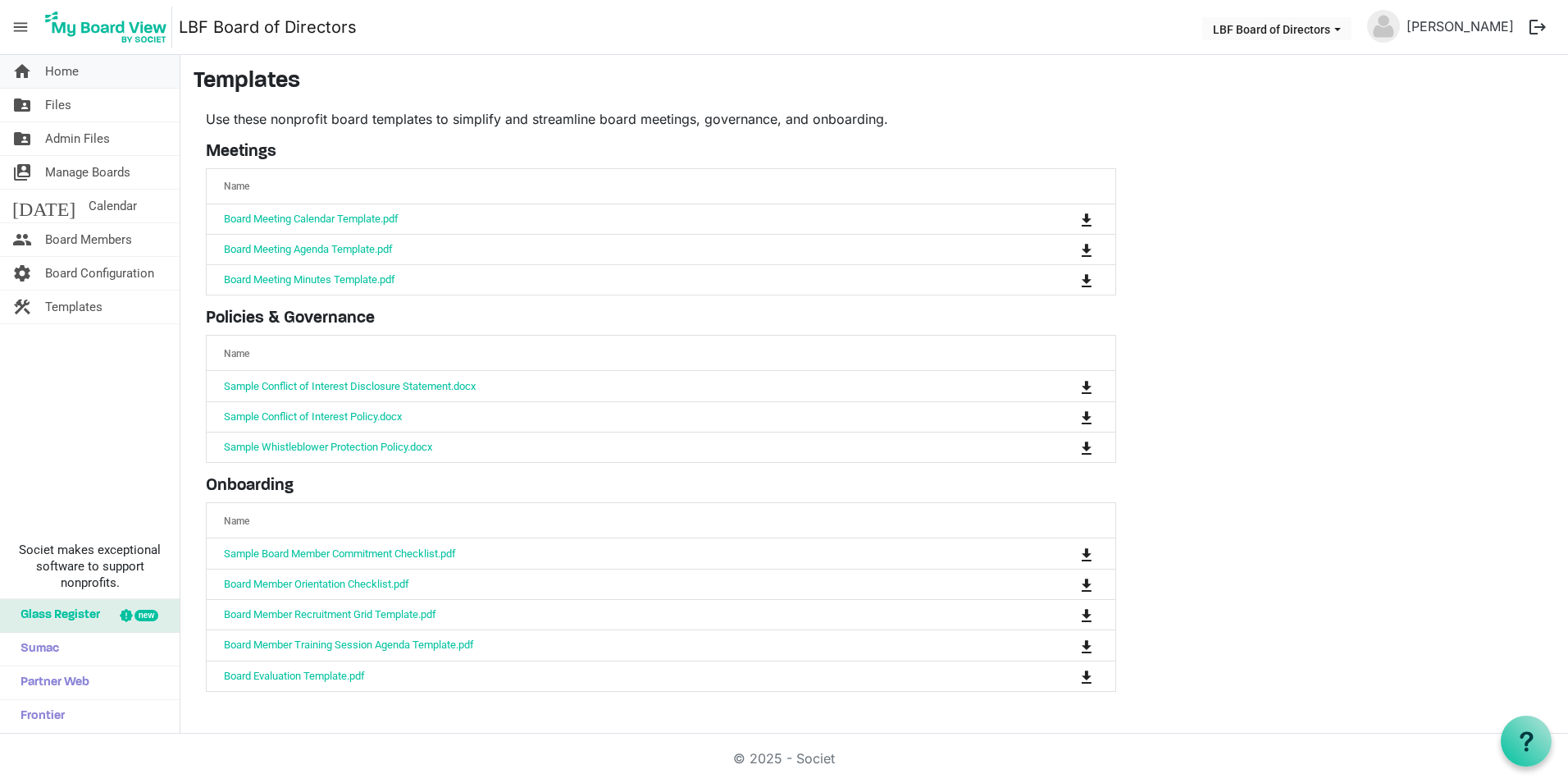
click at [64, 73] on span "Home" at bounding box center [62, 71] width 34 height 33
